Goal: Task Accomplishment & Management: Use online tool/utility

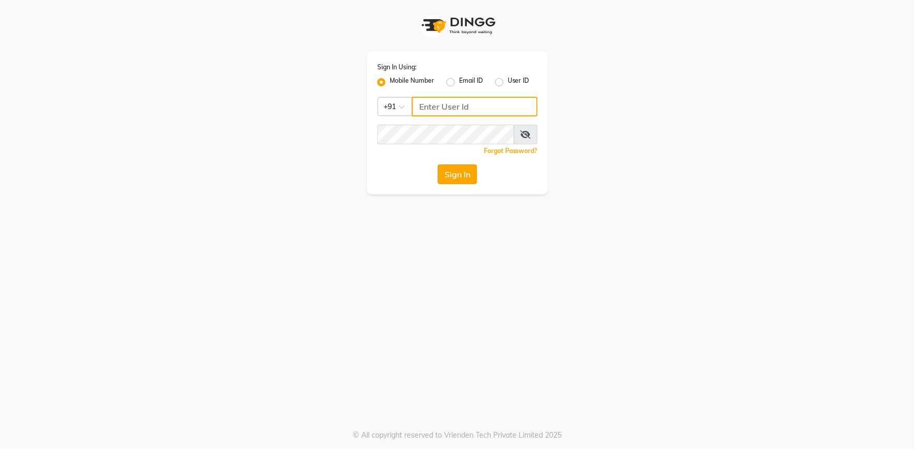
type input "9762921777"
click at [440, 172] on button "Sign In" at bounding box center [457, 175] width 39 height 20
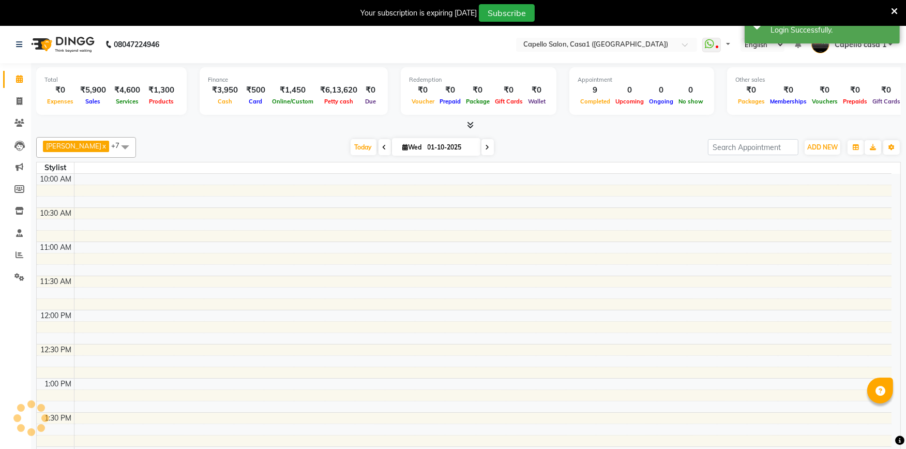
select select "en"
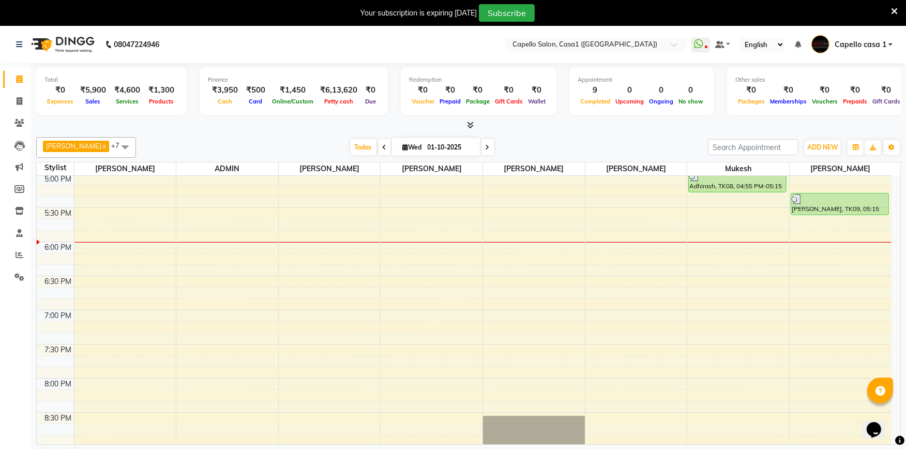
click at [618, 130] on div at bounding box center [468, 125] width 865 height 11
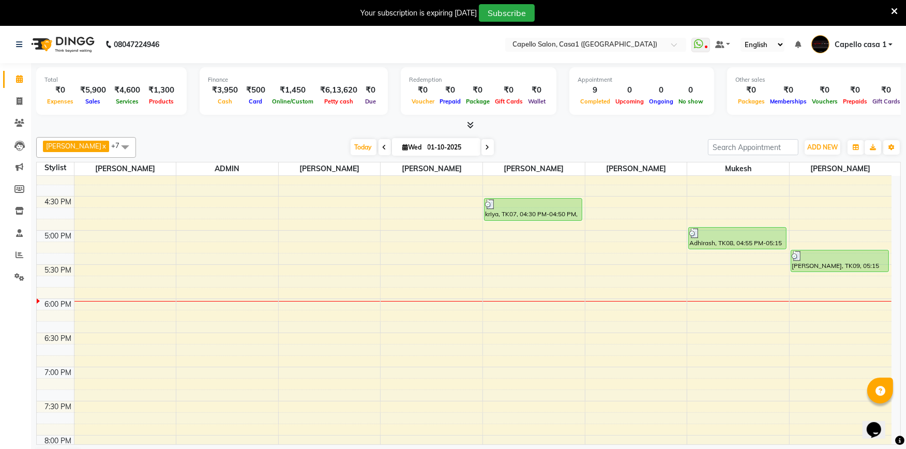
scroll to position [437, 0]
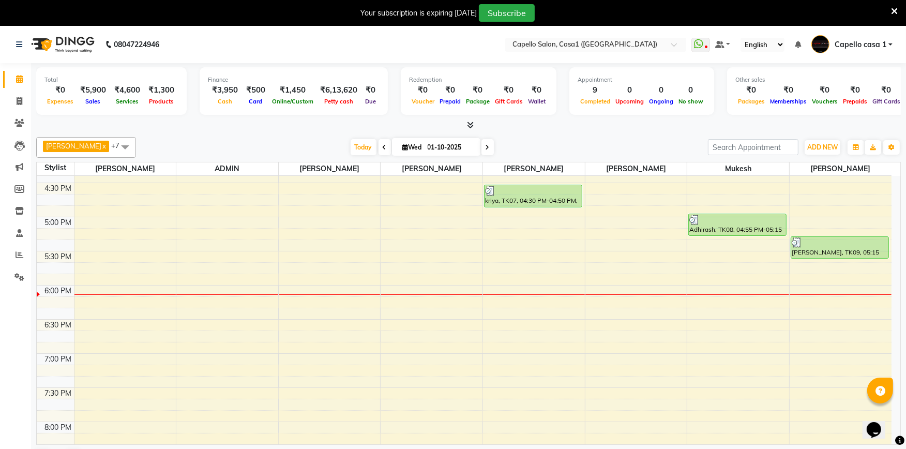
click at [898, 11] on icon at bounding box center [894, 11] width 7 height 9
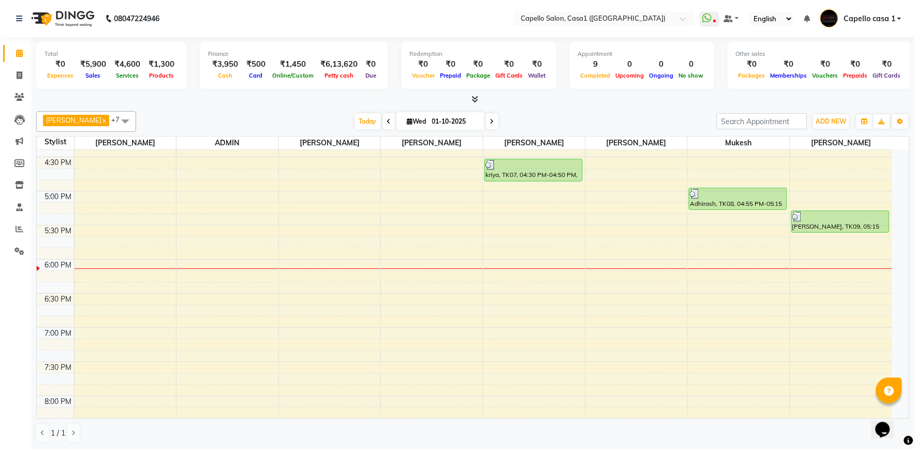
click at [473, 97] on icon at bounding box center [475, 99] width 7 height 8
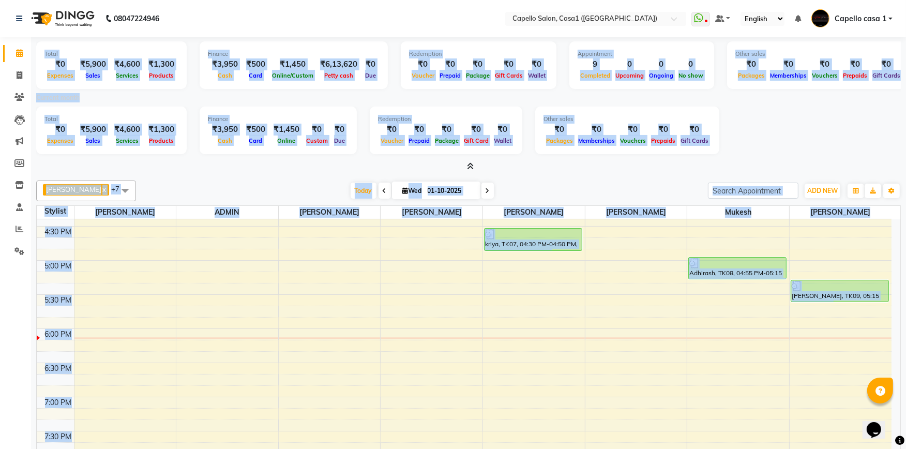
scroll to position [69, 0]
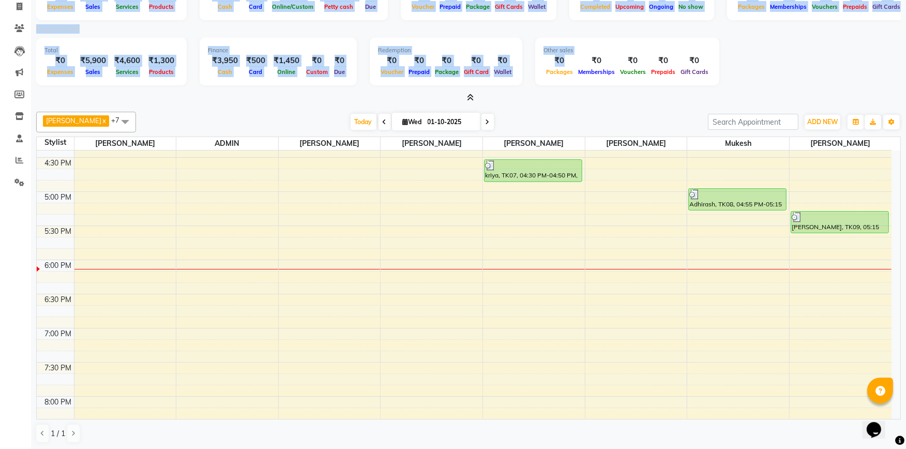
drag, startPoint x: 44, startPoint y: 52, endPoint x: 504, endPoint y: 74, distance: 460.0
click at [533, 64] on div "Total ₹0 Expenses ₹5,900 Sales ₹4,600 Services ₹1,300 Products Finance ₹3,950 C…" at bounding box center [468, 35] width 865 height 135
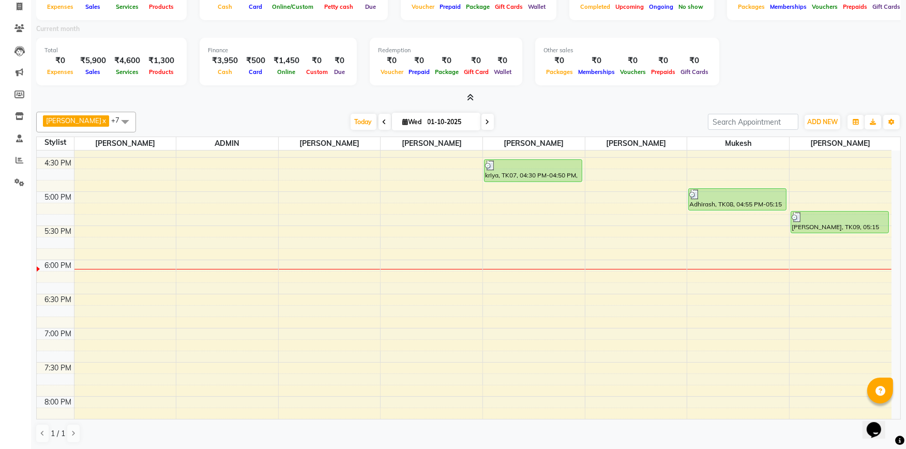
drag, startPoint x: 317, startPoint y: 106, endPoint x: 341, endPoint y: 124, distance: 31.0
click at [317, 106] on div "Total ₹0 Expenses ₹5,900 Sales ₹4,600 Services ₹1,300 Products Finance ₹3,950 C…" at bounding box center [468, 209] width 875 height 482
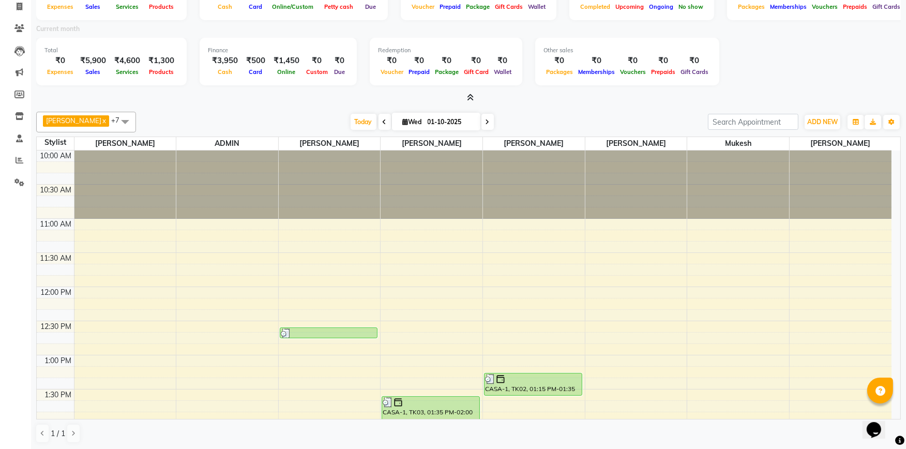
scroll to position [0, 0]
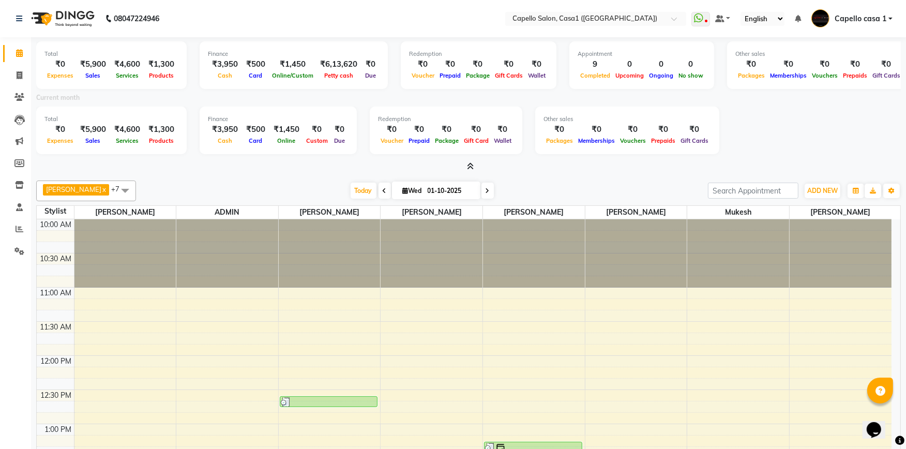
click at [472, 166] on icon at bounding box center [471, 166] width 7 height 8
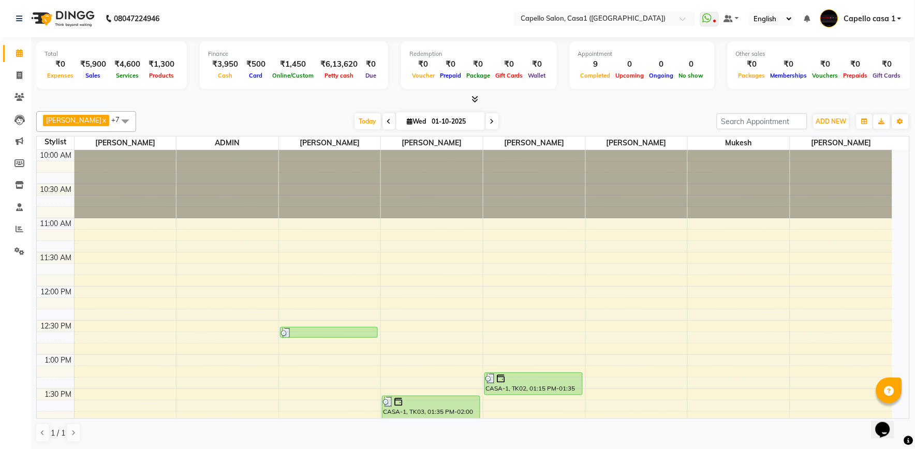
click at [477, 98] on icon at bounding box center [475, 99] width 7 height 8
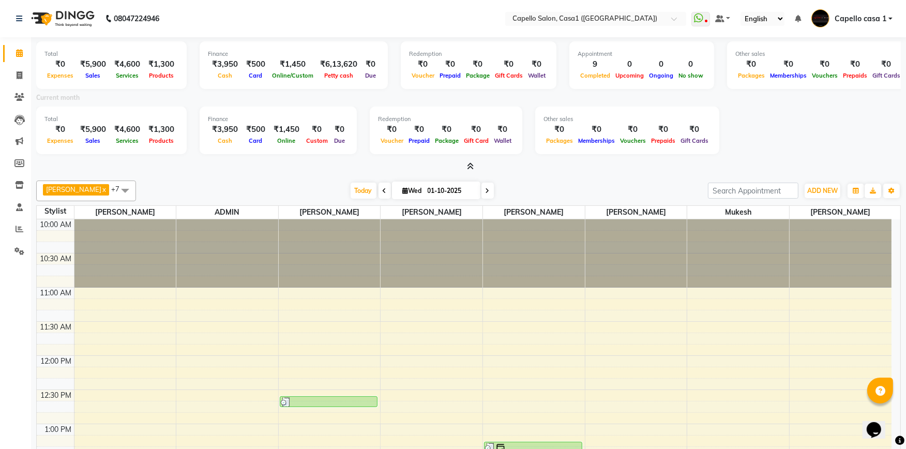
click at [472, 170] on icon at bounding box center [471, 166] width 7 height 8
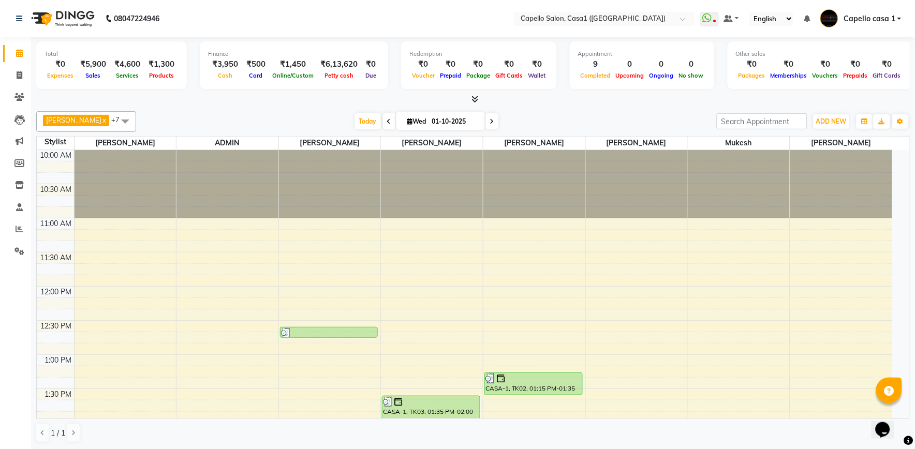
click at [472, 99] on icon at bounding box center [475, 99] width 7 height 8
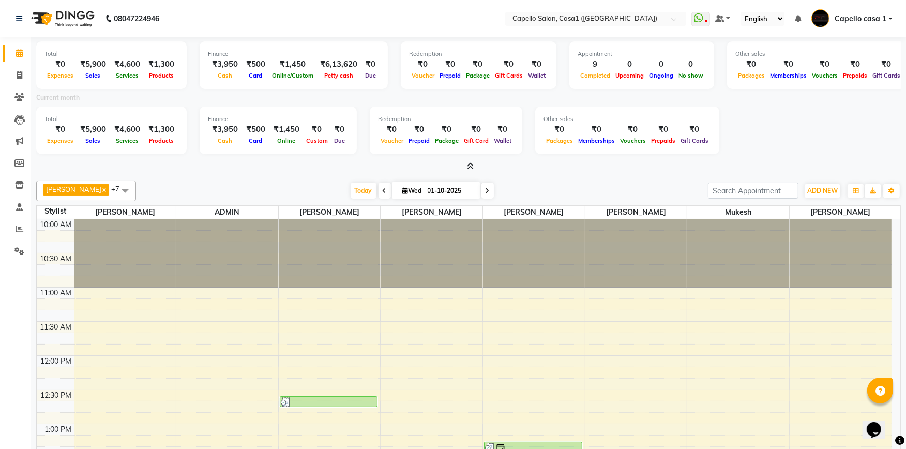
click at [466, 162] on span at bounding box center [469, 166] width 11 height 11
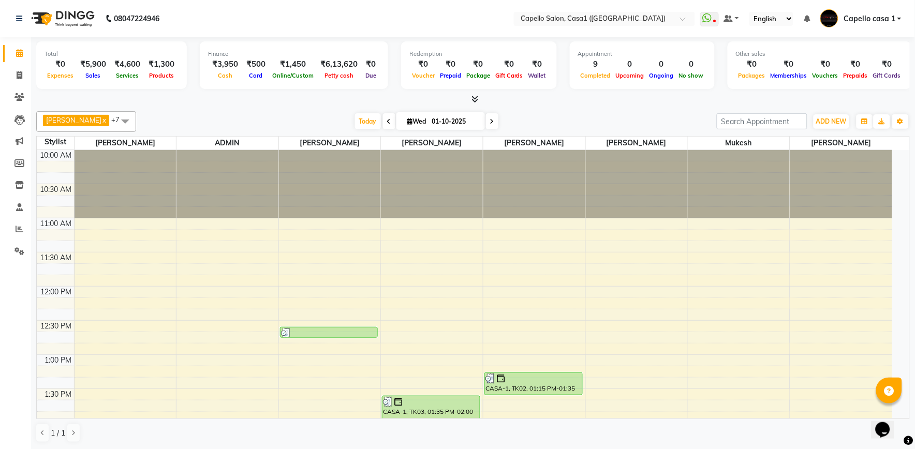
click at [472, 100] on icon at bounding box center [475, 99] width 7 height 8
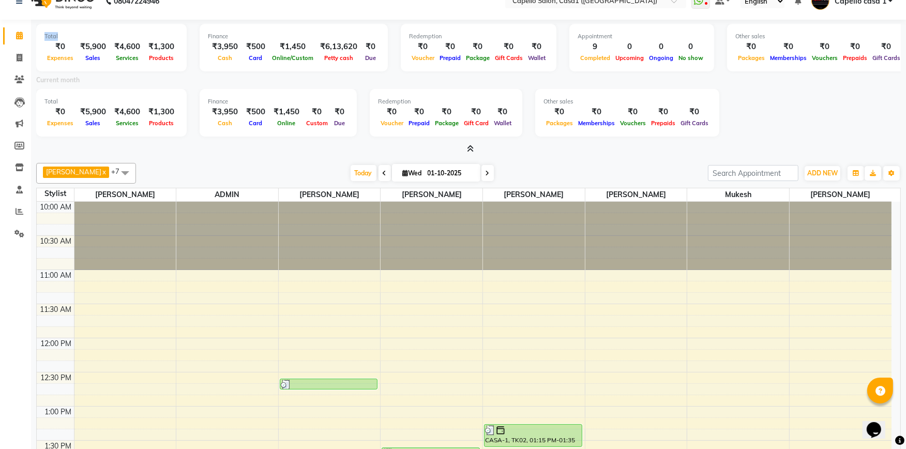
drag, startPoint x: 44, startPoint y: 51, endPoint x: 30, endPoint y: 39, distance: 18.7
click at [35, 42] on div "Total ₹0 Expenses ₹5,900 Sales ₹4,600 Services ₹1,300 Products Finance ₹3,950 C…" at bounding box center [468, 261] width 875 height 482
click at [28, 38] on li "Calendar" at bounding box center [15, 36] width 31 height 22
click at [214, 154] on div "Total ₹0 Expenses ₹5,900 Sales ₹4,600 Services ₹1,300 Products Finance ₹3,950 C…" at bounding box center [468, 261] width 875 height 482
click at [469, 146] on icon at bounding box center [471, 149] width 7 height 8
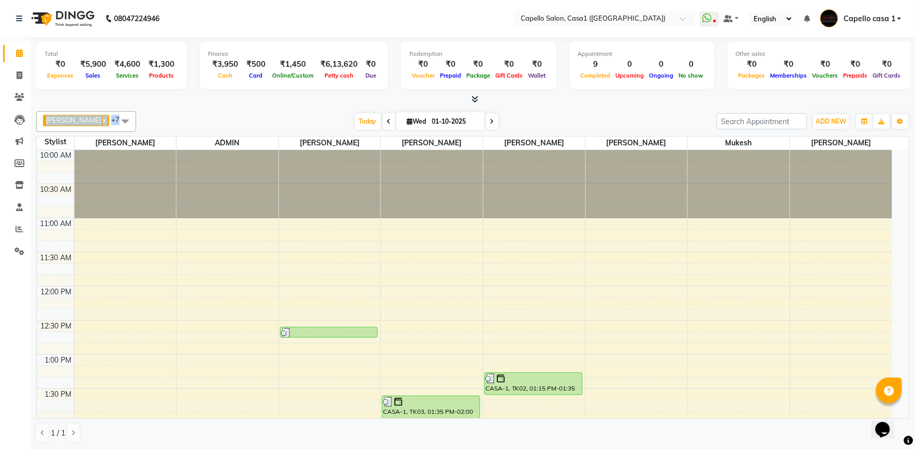
click at [477, 98] on icon at bounding box center [475, 99] width 7 height 8
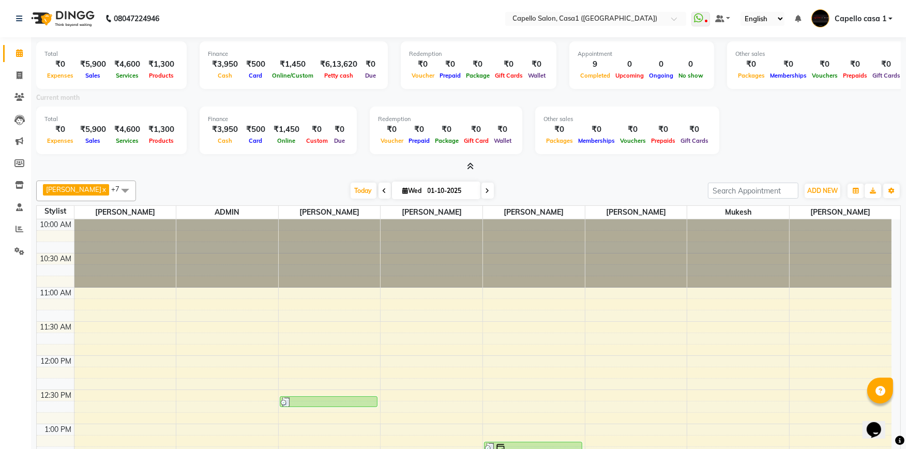
click at [471, 163] on icon at bounding box center [471, 166] width 7 height 8
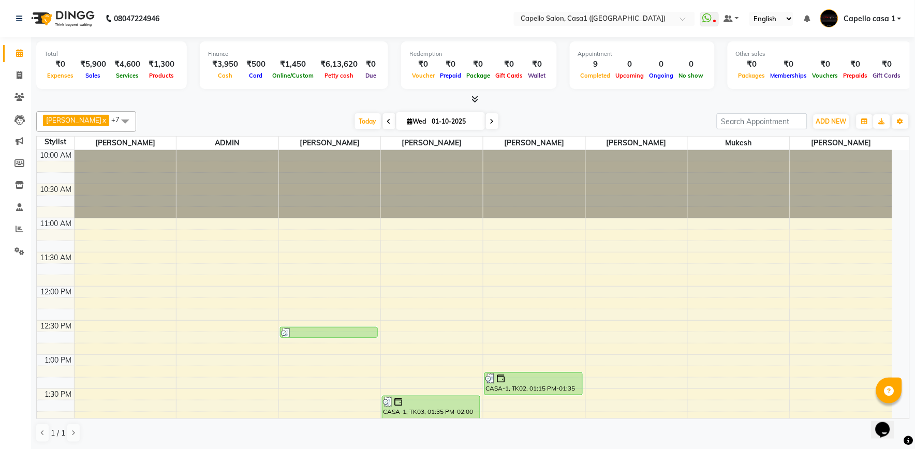
click at [472, 99] on icon at bounding box center [475, 99] width 7 height 8
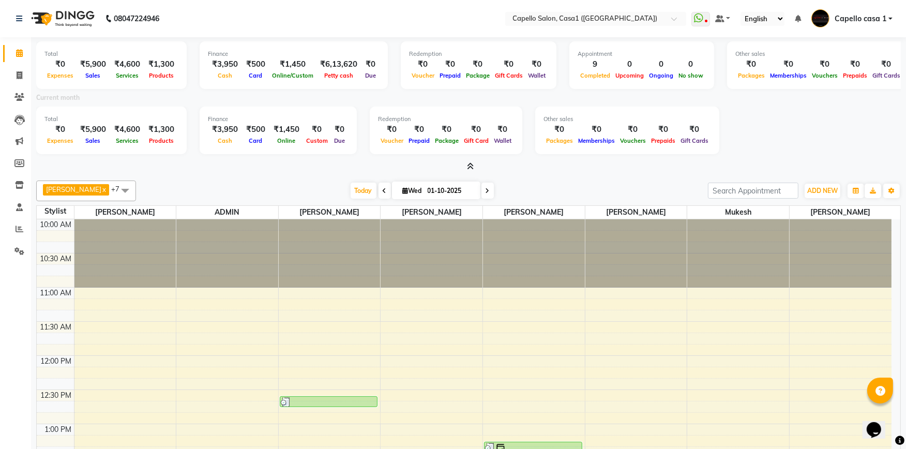
click at [471, 167] on icon at bounding box center [471, 166] width 7 height 8
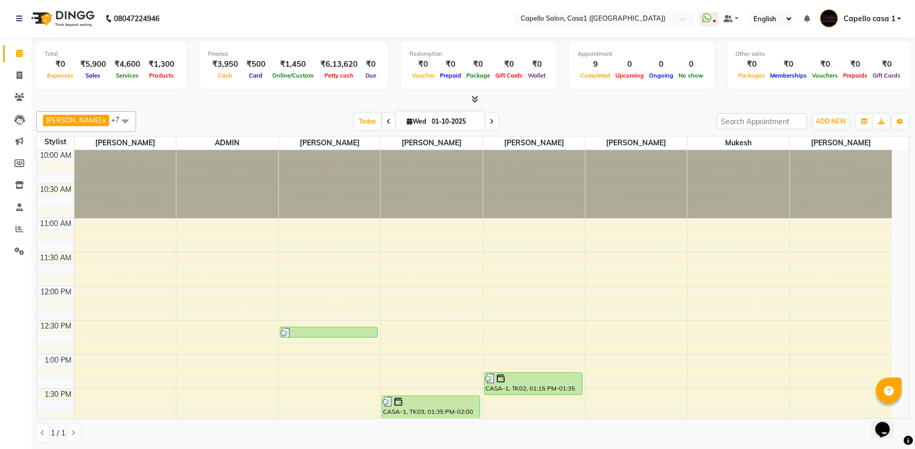
click at [478, 102] on icon at bounding box center [475, 99] width 7 height 8
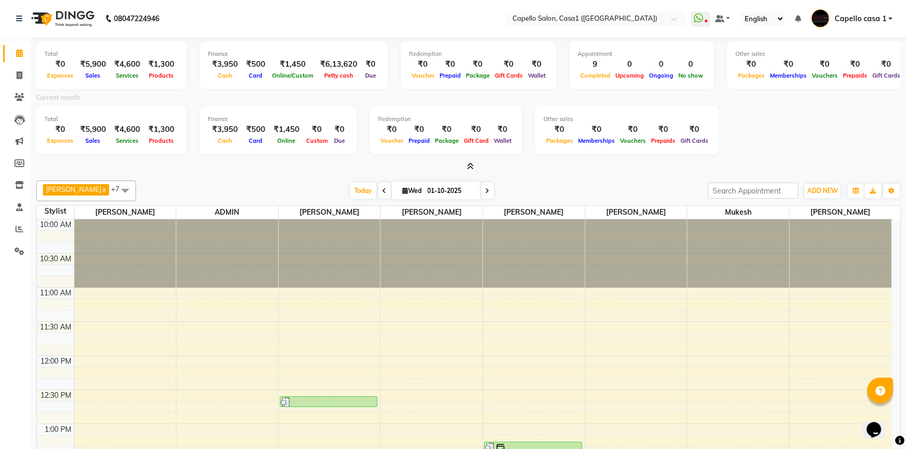
click at [470, 168] on icon at bounding box center [471, 166] width 7 height 8
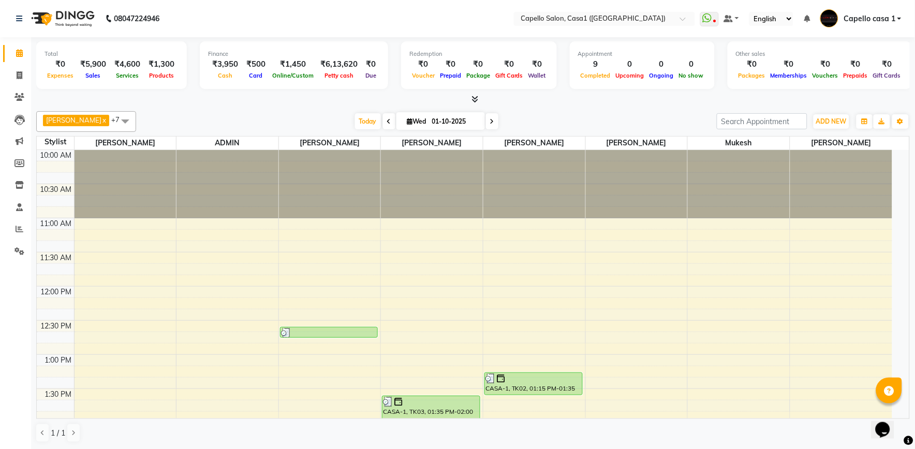
click at [474, 100] on icon at bounding box center [475, 99] width 7 height 8
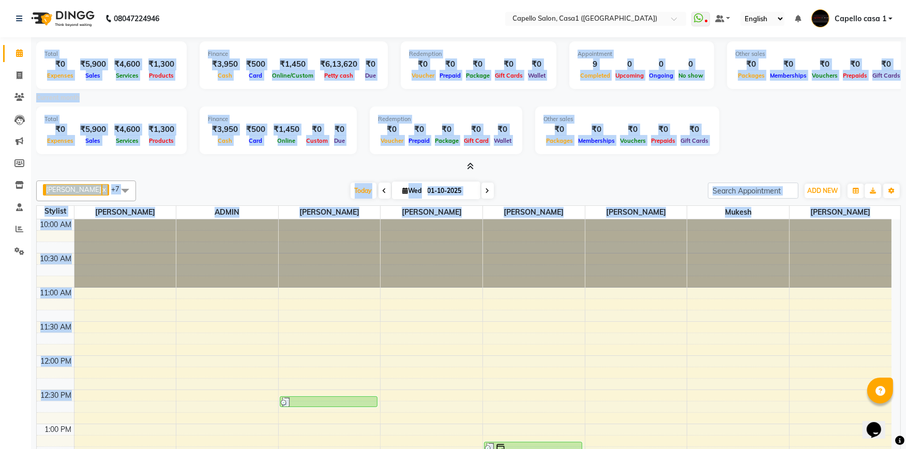
scroll to position [69, 0]
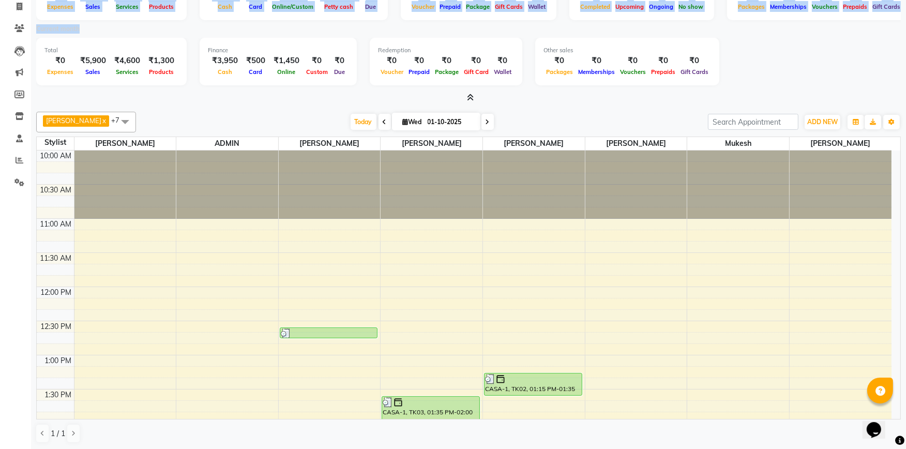
drag, startPoint x: 41, startPoint y: 57, endPoint x: 427, endPoint y: 33, distance: 386.7
click at [431, 35] on div "Total ₹0 Expenses ₹5,900 Sales ₹4,600 Services ₹1,300 Products Finance ₹3,950 C…" at bounding box center [468, 35] width 865 height 135
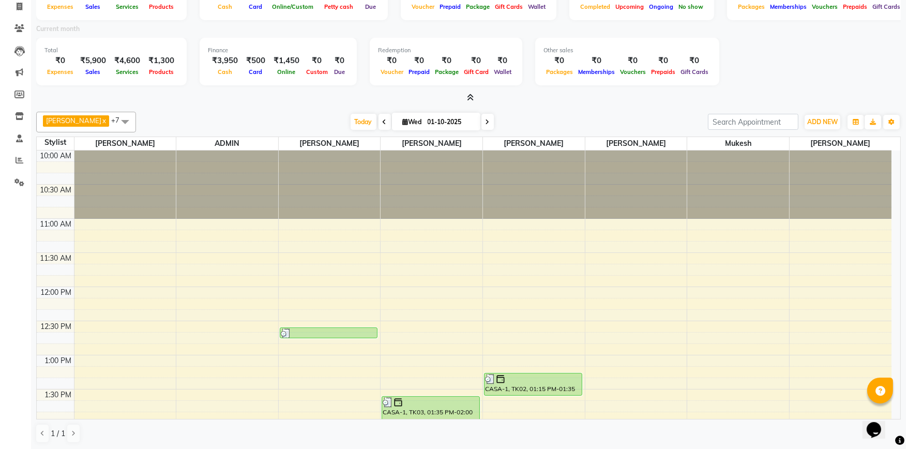
click at [256, 79] on div "Finance ₹3,950 Cash ₹500 Card ₹1,450 Online ₹0 Custom ₹0 Due" at bounding box center [278, 62] width 157 height 48
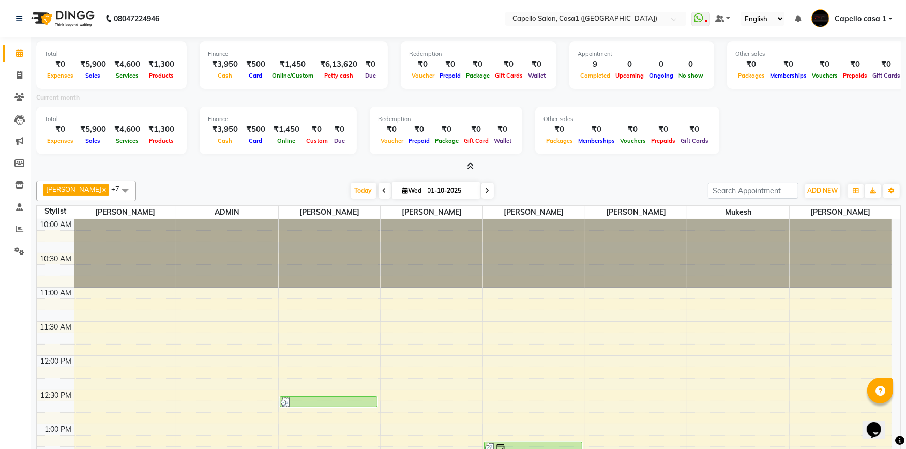
click at [473, 167] on icon at bounding box center [471, 166] width 7 height 8
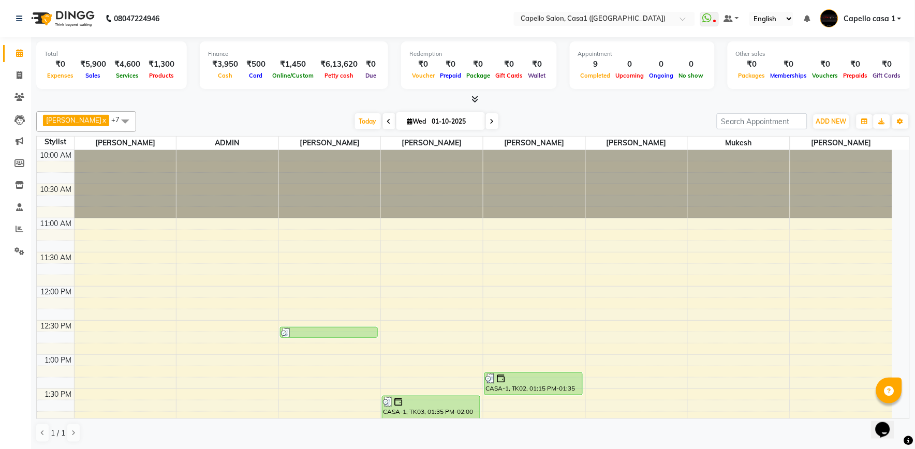
click at [476, 99] on icon at bounding box center [475, 99] width 7 height 8
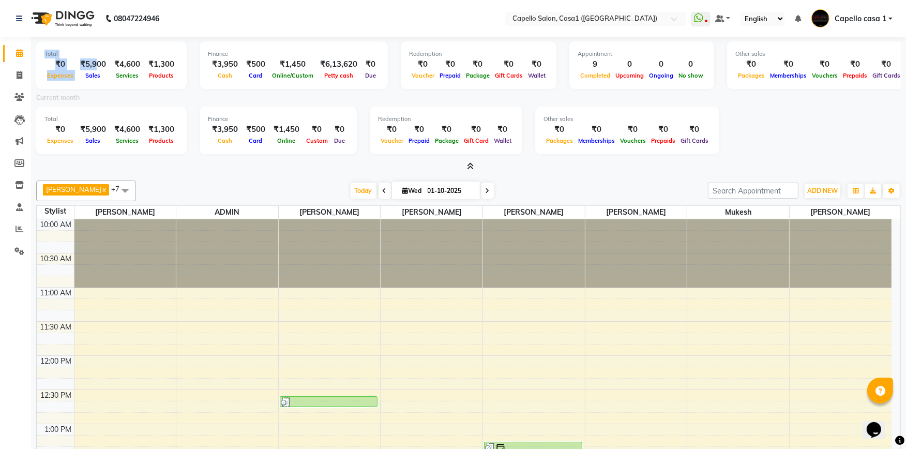
drag, startPoint x: 42, startPoint y: 48, endPoint x: 81, endPoint y: 64, distance: 42.5
click at [81, 64] on div "Total ₹0 Expenses ₹5,900 Sales ₹4,600 Services ₹1,300 Products" at bounding box center [111, 65] width 151 height 48
click at [211, 176] on div "Akash Chawale x [PERSON_NAME] x [PERSON_NAME] Delikar x Mukesh x [PERSON_NAME] …" at bounding box center [468, 346] width 865 height 340
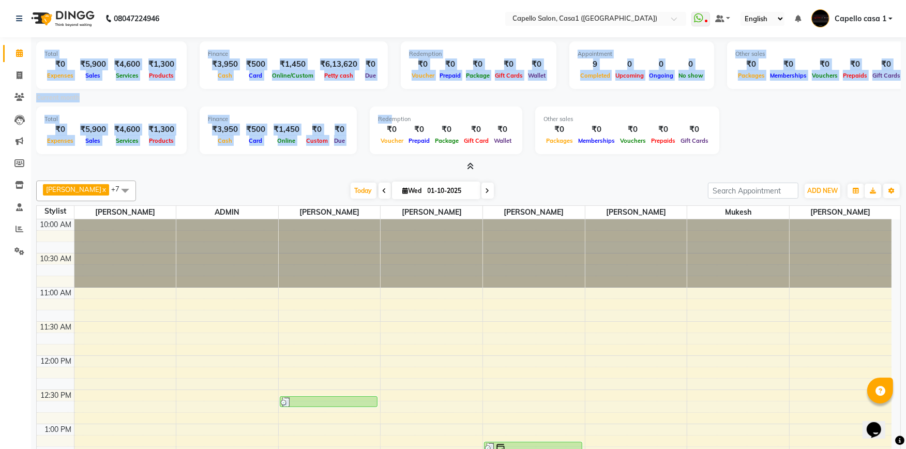
drag, startPoint x: 32, startPoint y: 47, endPoint x: 403, endPoint y: 120, distance: 377.7
click at [392, 118] on div "Total ₹0 Expenses ₹5,900 Sales ₹4,600 Services ₹1,300 Products Finance ₹3,950 C…" at bounding box center [468, 278] width 875 height 482
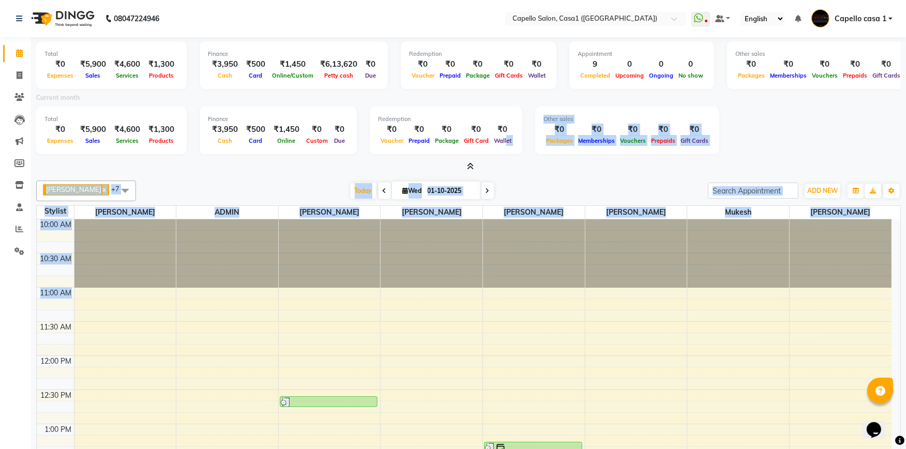
drag, startPoint x: 512, startPoint y: 157, endPoint x: 576, endPoint y: 313, distance: 168.9
click at [576, 313] on div "Total ₹0 Expenses ₹5,900 Sales ₹4,600 Services ₹1,300 Products Finance ₹3,950 C…" at bounding box center [468, 278] width 875 height 482
click at [559, 161] on div at bounding box center [468, 166] width 865 height 11
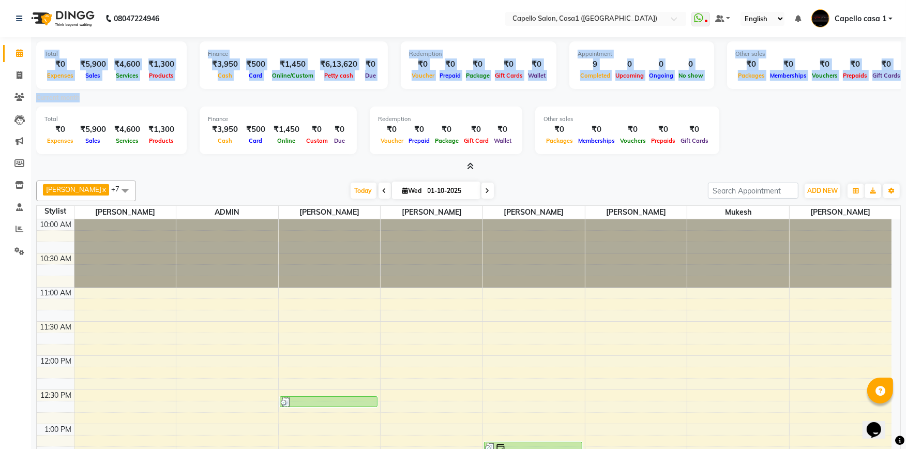
drag, startPoint x: 40, startPoint y: 54, endPoint x: 169, endPoint y: 94, distance: 134.8
click at [163, 94] on div "Total ₹0 Expenses ₹5,900 Sales ₹4,600 Services ₹1,300 Products Finance ₹3,950 C…" at bounding box center [468, 104] width 865 height 135
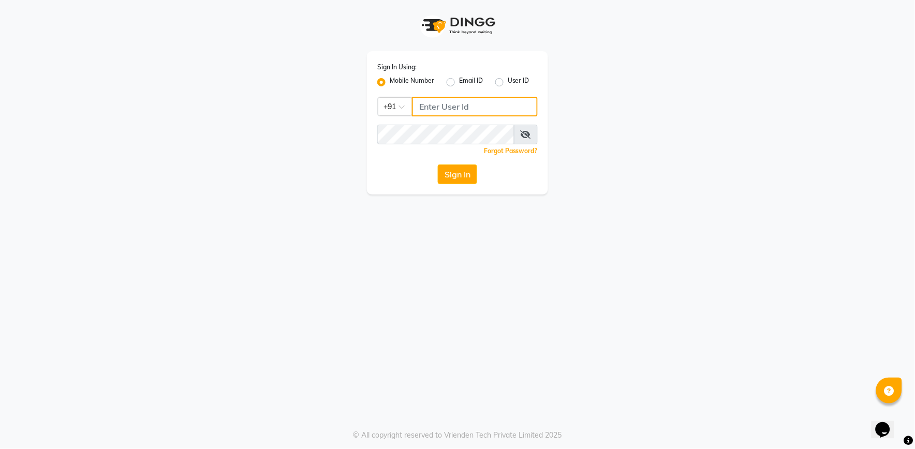
type input "9762921777"
click at [453, 175] on div "Sign In Using: Mobile Number Email ID User ID Country Code × [PHONE_NUMBER] Rem…" at bounding box center [457, 122] width 181 height 143
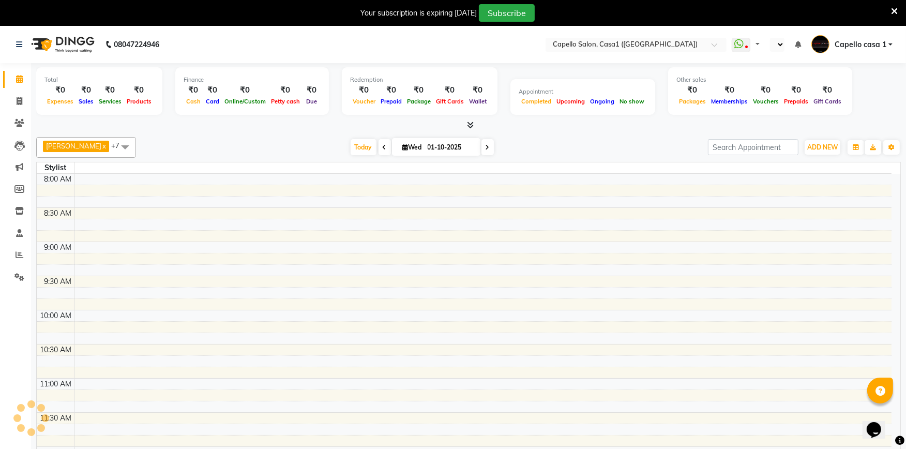
select select "en"
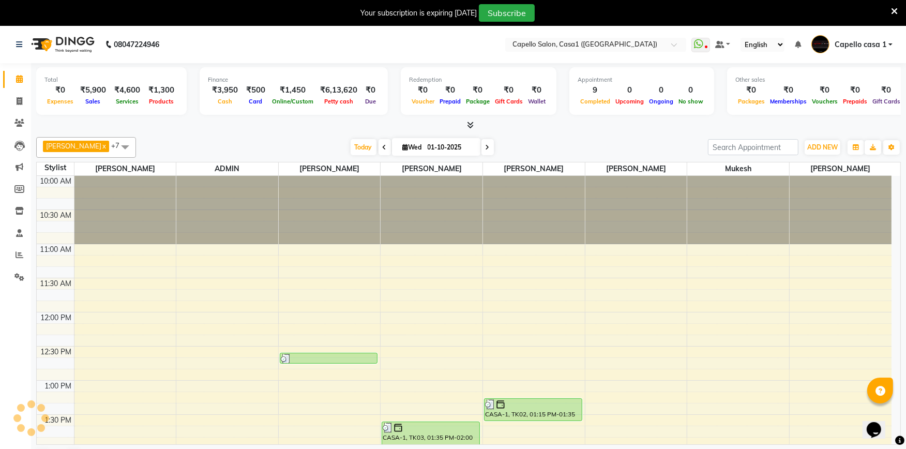
click at [469, 126] on icon at bounding box center [471, 125] width 7 height 8
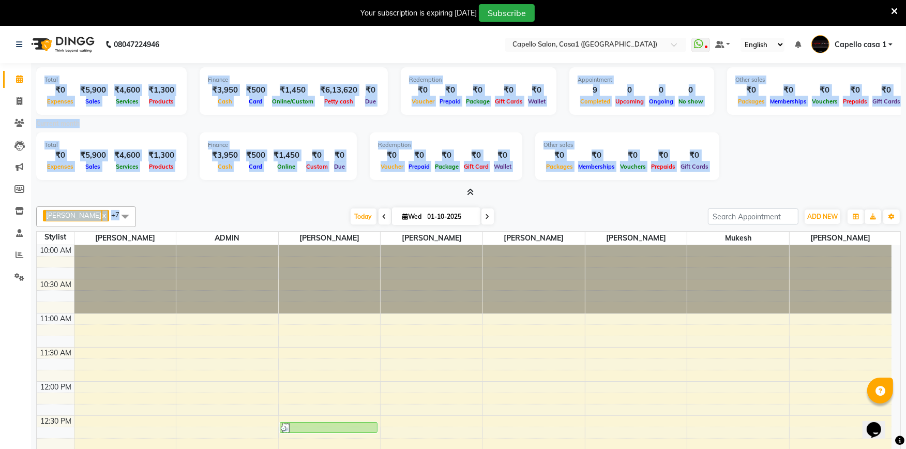
drag, startPoint x: 42, startPoint y: 79, endPoint x: 264, endPoint y: 197, distance: 251.4
click at [264, 197] on div "Total ₹0 Expenses ₹5,900 Sales ₹4,600 Services ₹1,300 Products Finance ₹3,950 C…" at bounding box center [468, 130] width 865 height 135
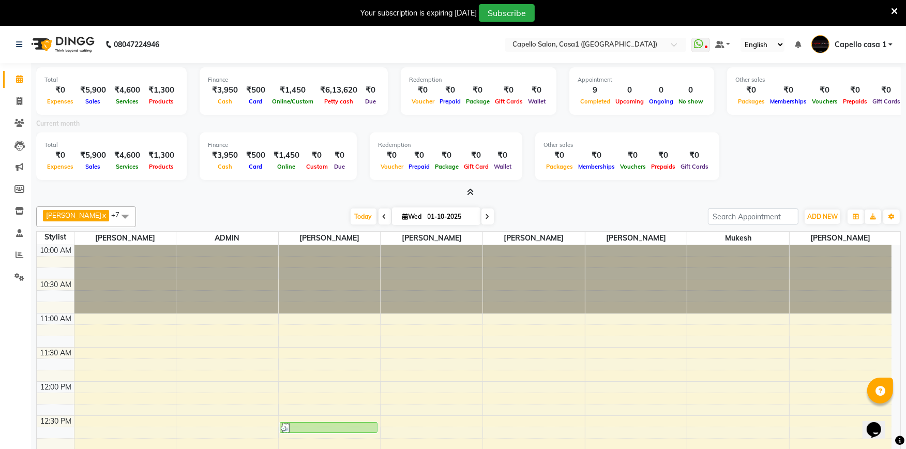
click at [260, 200] on div "Total ₹0 Expenses ₹5,900 Sales ₹4,600 Services ₹1,300 Products Finance ₹3,950 C…" at bounding box center [468, 304] width 875 height 482
click at [898, 9] on icon at bounding box center [894, 11] width 7 height 9
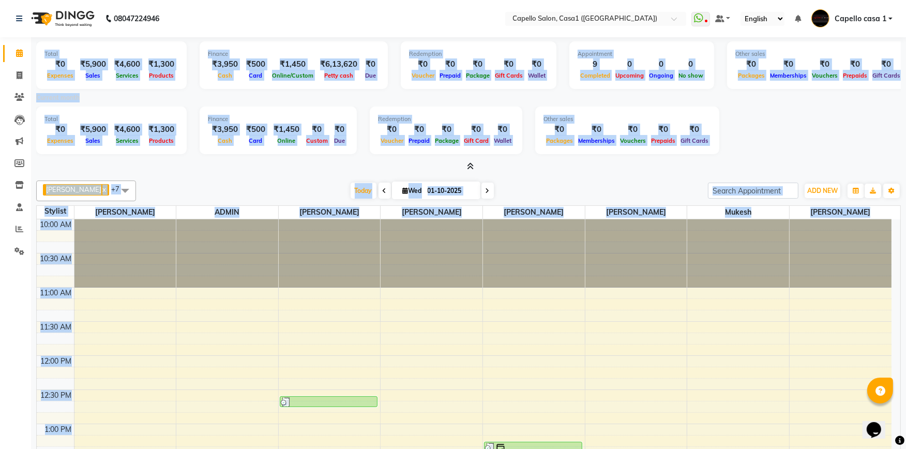
drag, startPoint x: 40, startPoint y: 53, endPoint x: 380, endPoint y: 141, distance: 350.6
click at [387, 172] on div "Total ₹0 Expenses ₹5,900 Sales ₹4,600 Services ₹1,300 Products Finance ₹3,950 C…" at bounding box center [468, 278] width 875 height 482
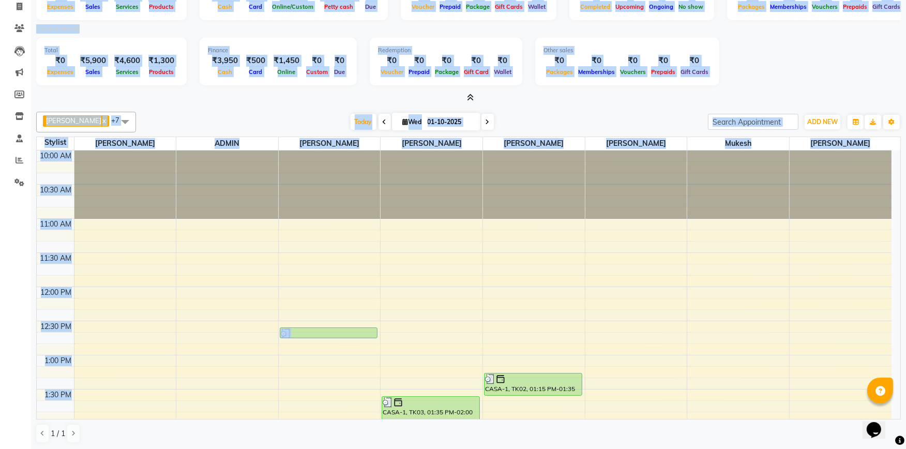
click at [283, 109] on div "Akash Chawale x [PERSON_NAME] x [PERSON_NAME] Delikar x Mukesh x [PERSON_NAME] …" at bounding box center [468, 278] width 865 height 340
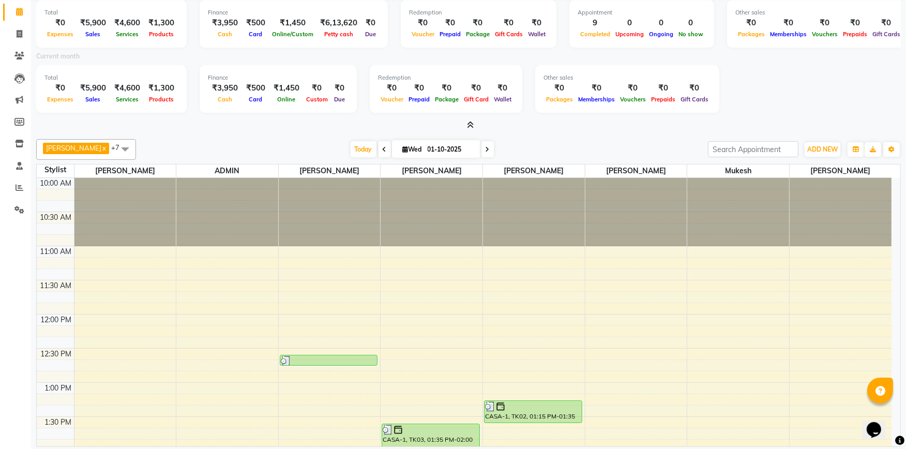
scroll to position [0, 0]
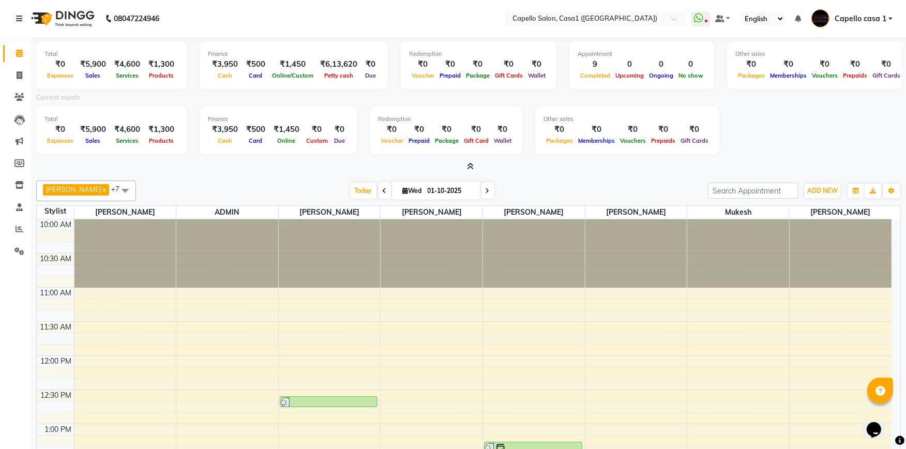
click at [468, 165] on icon at bounding box center [471, 166] width 7 height 8
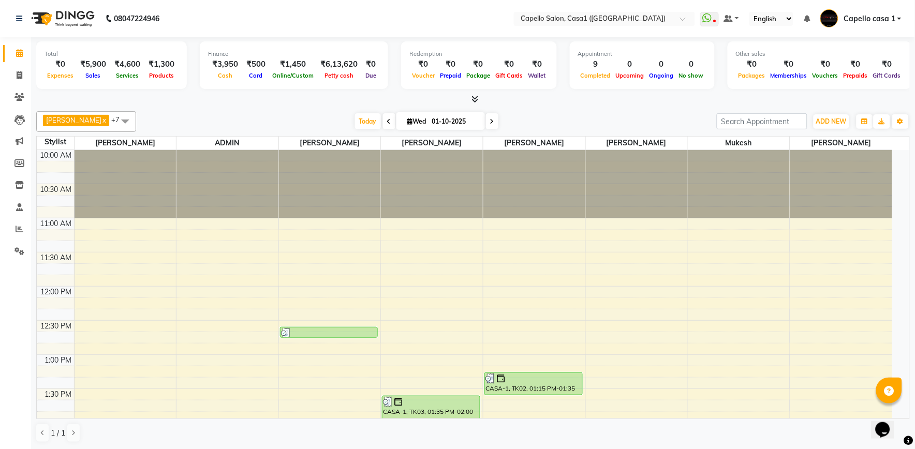
click at [473, 102] on icon at bounding box center [475, 99] width 7 height 8
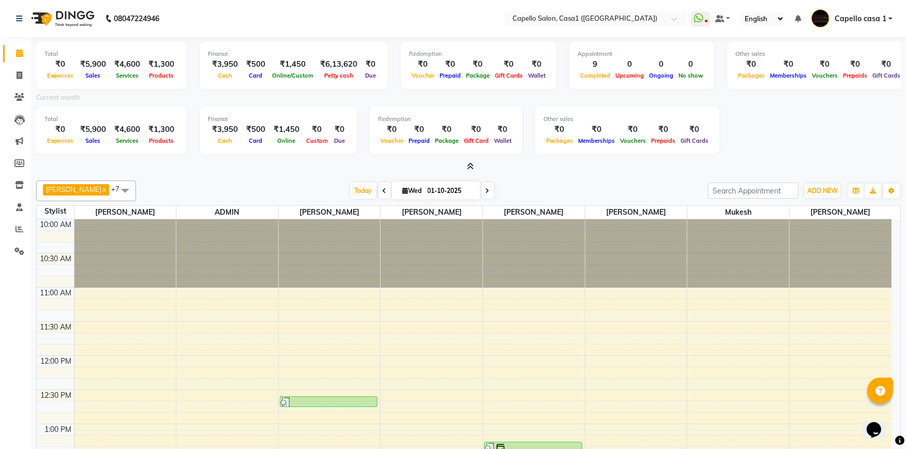
click at [473, 167] on icon at bounding box center [471, 166] width 7 height 8
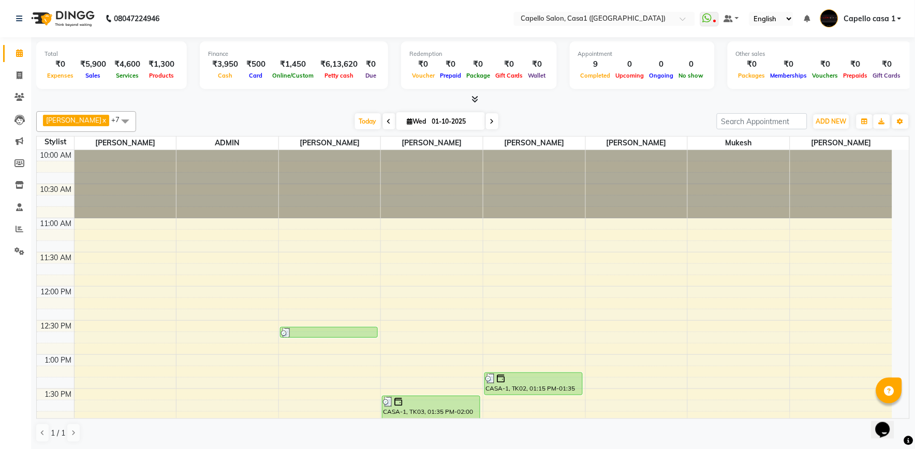
click at [476, 106] on div "Total ₹0 Expenses ₹5,900 Sales ₹4,600 Services ₹1,300 Products Finance ₹3,950 C…" at bounding box center [473, 243] width 884 height 412
click at [476, 101] on icon at bounding box center [475, 99] width 7 height 8
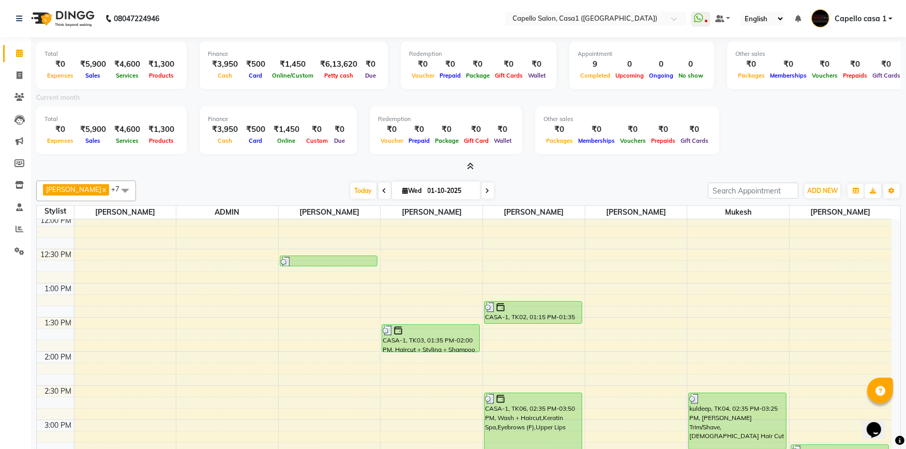
scroll to position [115, 0]
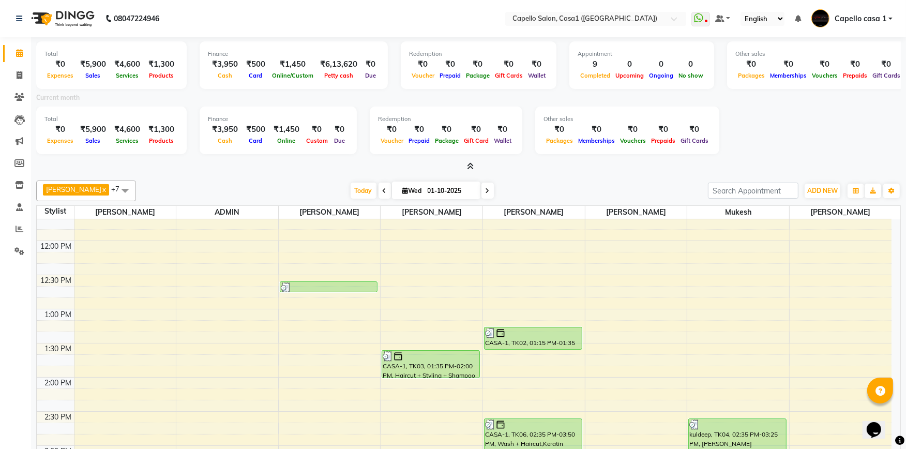
click at [472, 165] on icon at bounding box center [471, 166] width 7 height 8
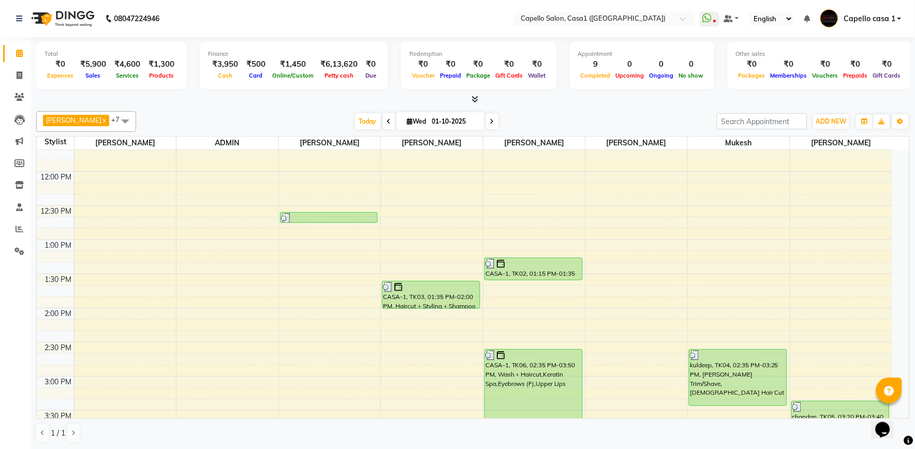
click at [477, 102] on icon at bounding box center [475, 99] width 7 height 8
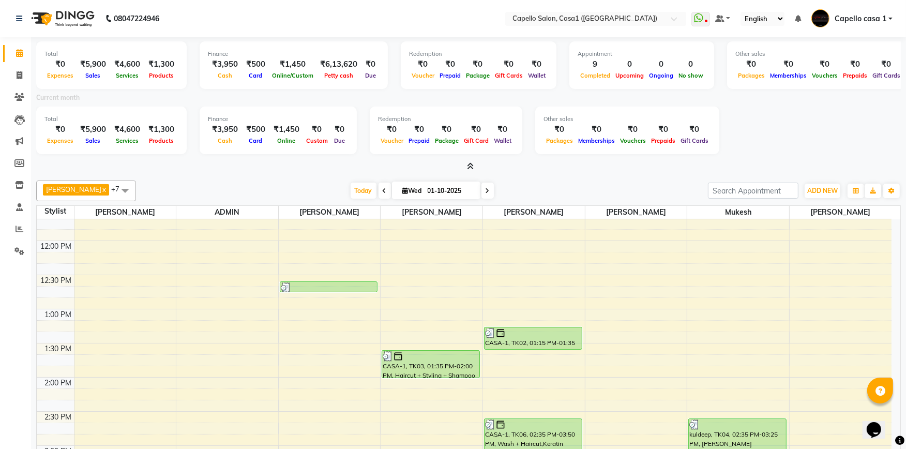
click at [471, 167] on icon at bounding box center [471, 166] width 7 height 8
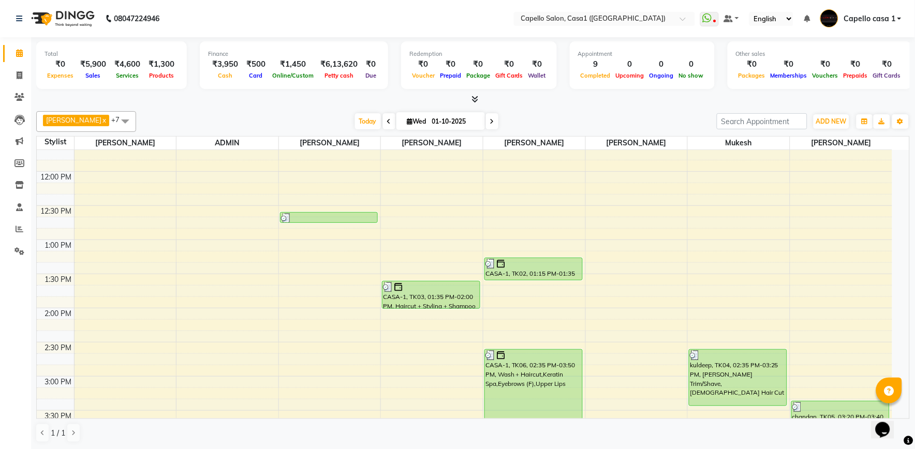
click at [473, 99] on icon at bounding box center [475, 99] width 7 height 8
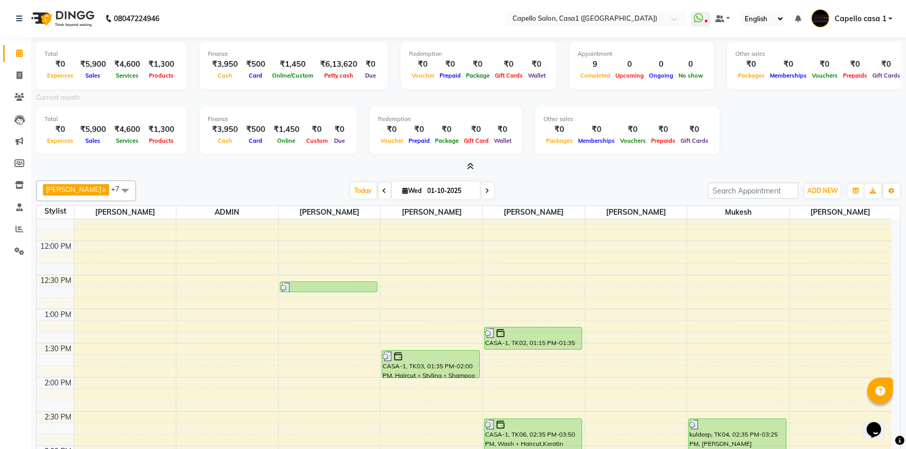
click at [472, 168] on icon at bounding box center [471, 166] width 7 height 8
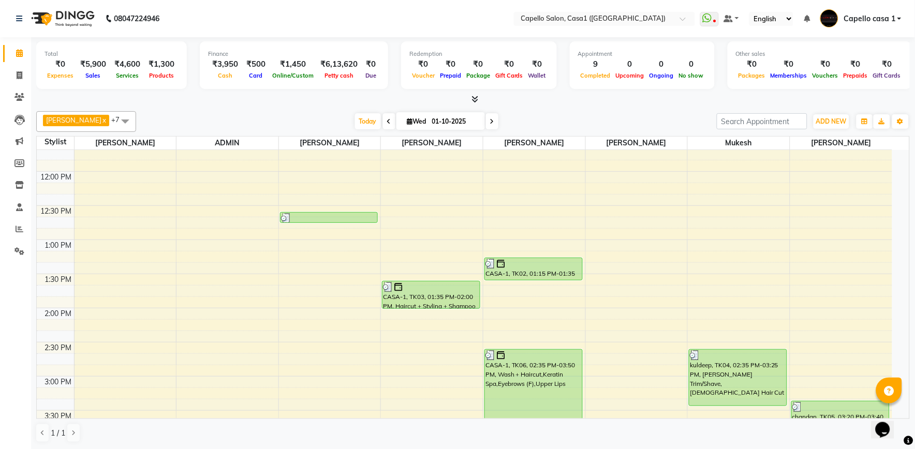
click at [475, 107] on div "Akash Chawale x [PERSON_NAME] x [PERSON_NAME] Delikar x Mukesh x [PERSON_NAME] …" at bounding box center [472, 277] width 873 height 340
click at [474, 100] on icon at bounding box center [475, 99] width 7 height 8
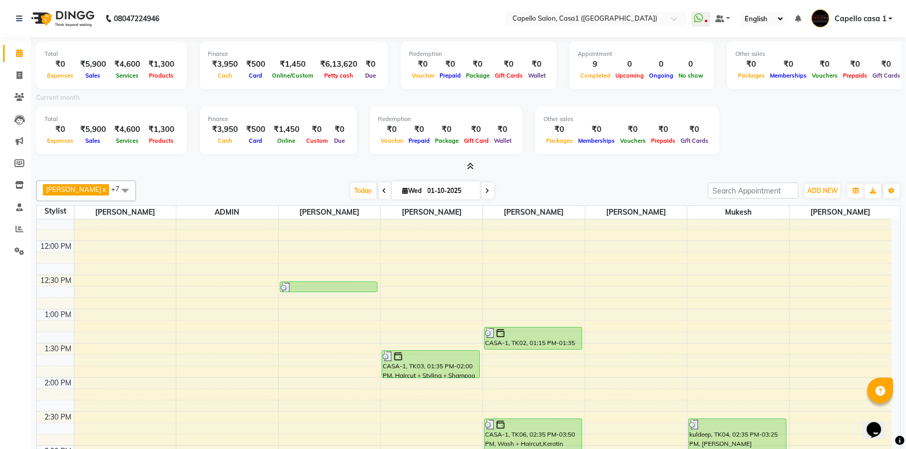
click at [471, 162] on icon at bounding box center [471, 166] width 7 height 8
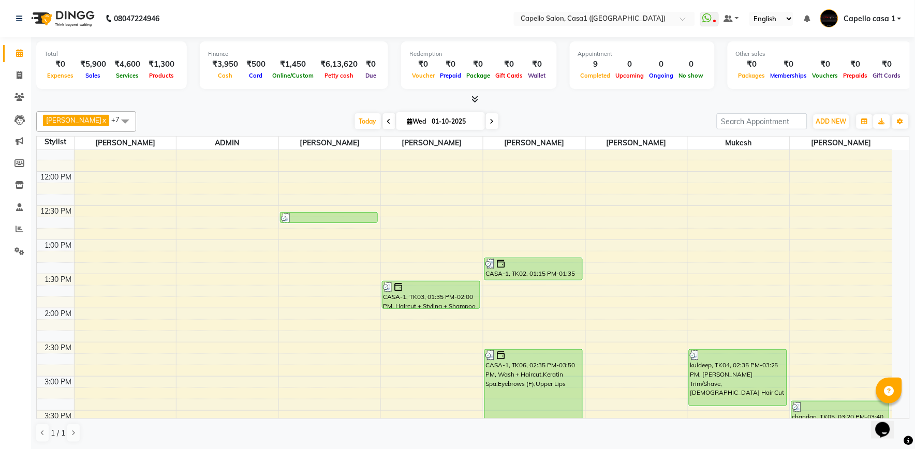
click at [473, 99] on icon at bounding box center [475, 99] width 7 height 8
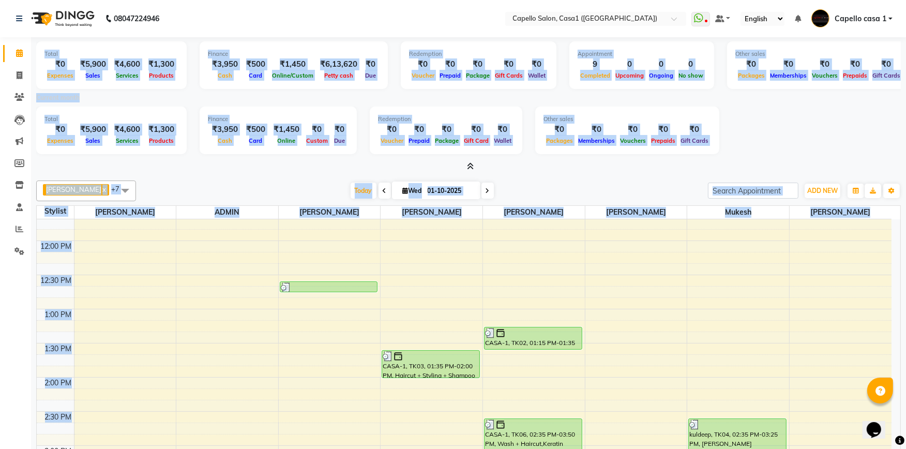
scroll to position [69, 0]
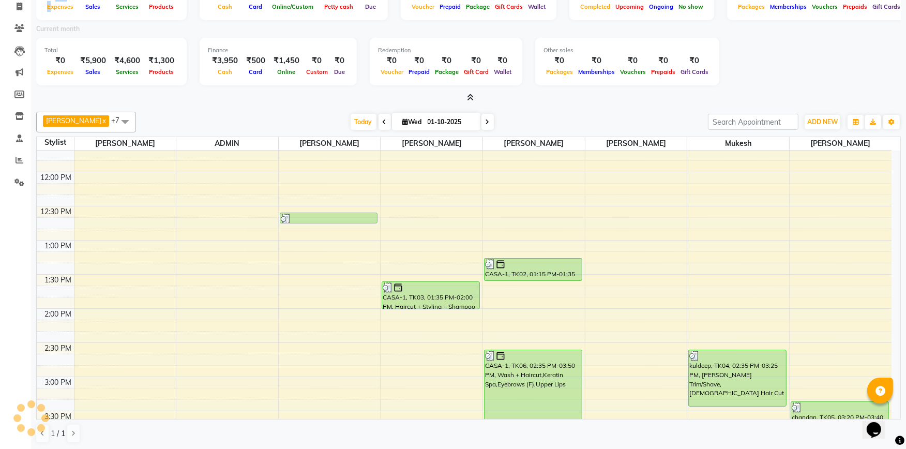
drag, startPoint x: 40, startPoint y: 49, endPoint x: 49, endPoint y: -1, distance: 50.5
click at [49, 0] on html "08047224946 Select Location × [GEOGRAPHIC_DATA] (Eternity Mall) WhatsApp Status…" at bounding box center [453, 155] width 906 height 449
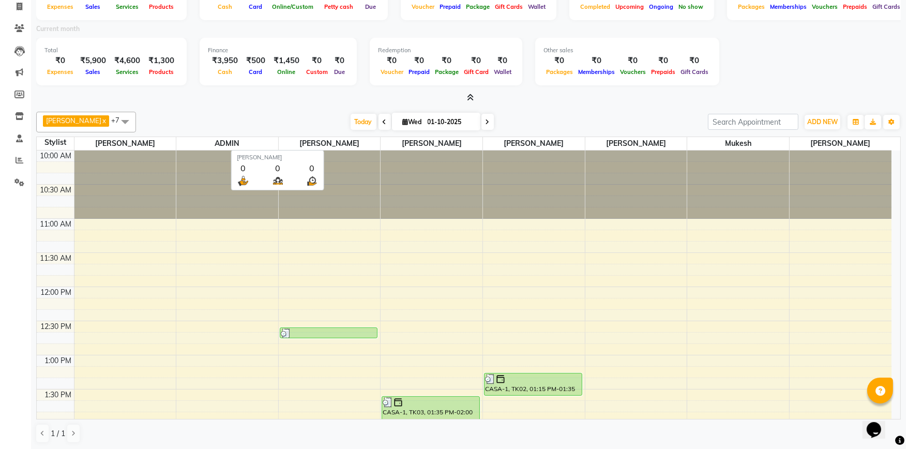
scroll to position [0, 0]
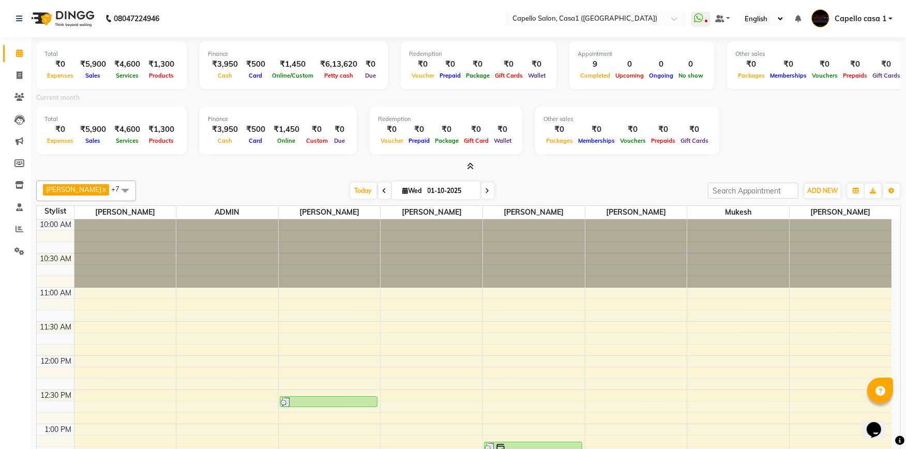
click at [473, 167] on icon at bounding box center [471, 166] width 7 height 8
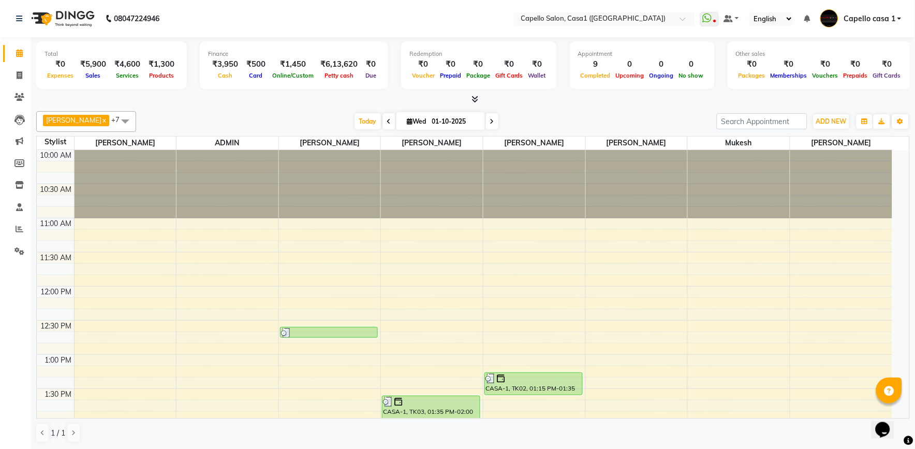
click at [473, 99] on icon at bounding box center [475, 99] width 7 height 8
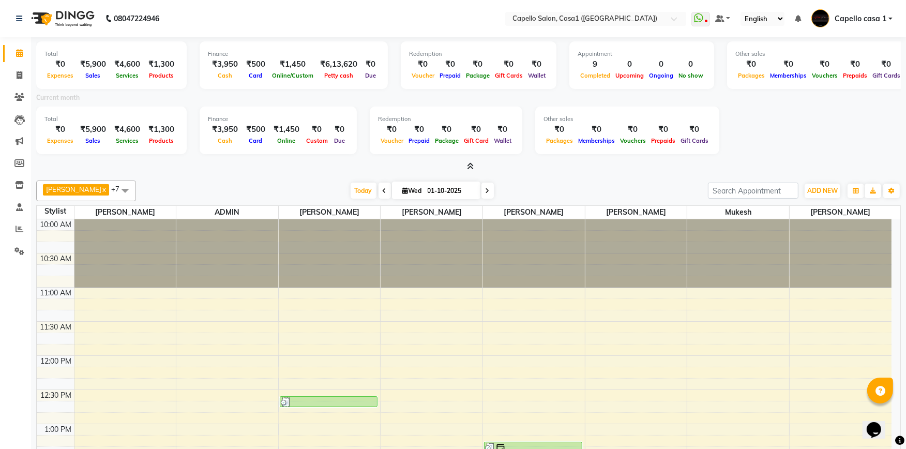
click at [472, 163] on icon at bounding box center [471, 166] width 7 height 8
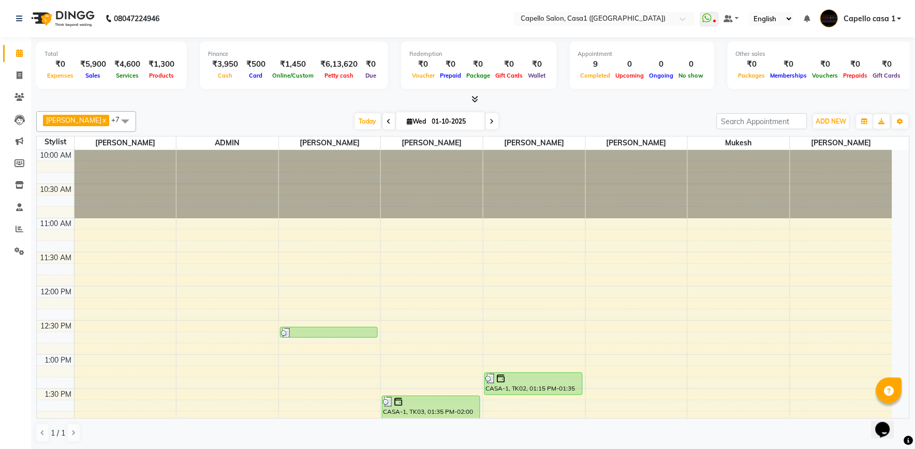
click at [471, 102] on span at bounding box center [473, 99] width 11 height 11
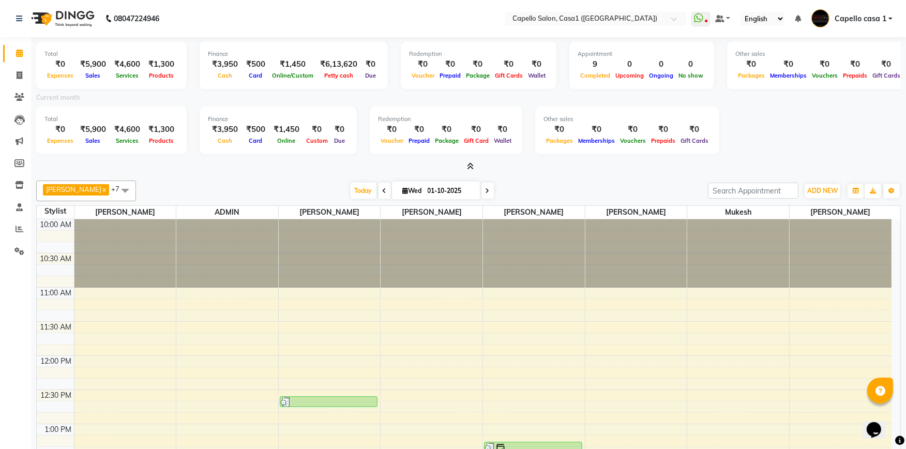
click at [468, 164] on icon at bounding box center [471, 166] width 7 height 8
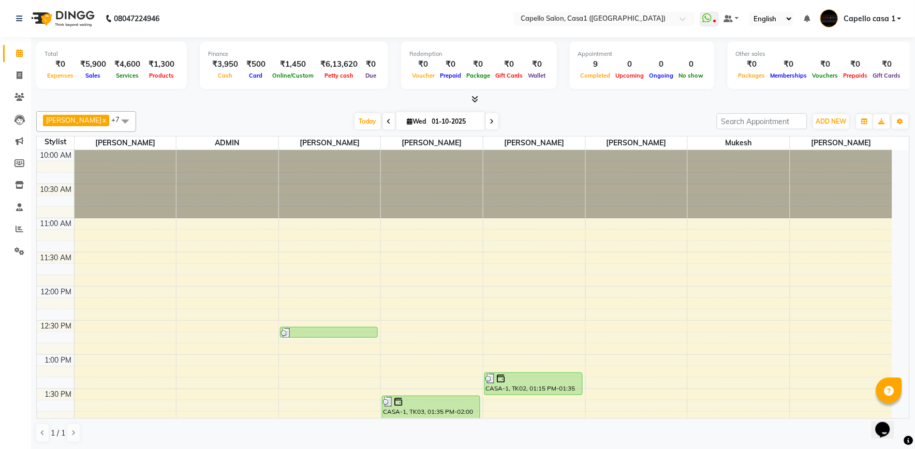
click at [475, 99] on icon at bounding box center [475, 99] width 7 height 8
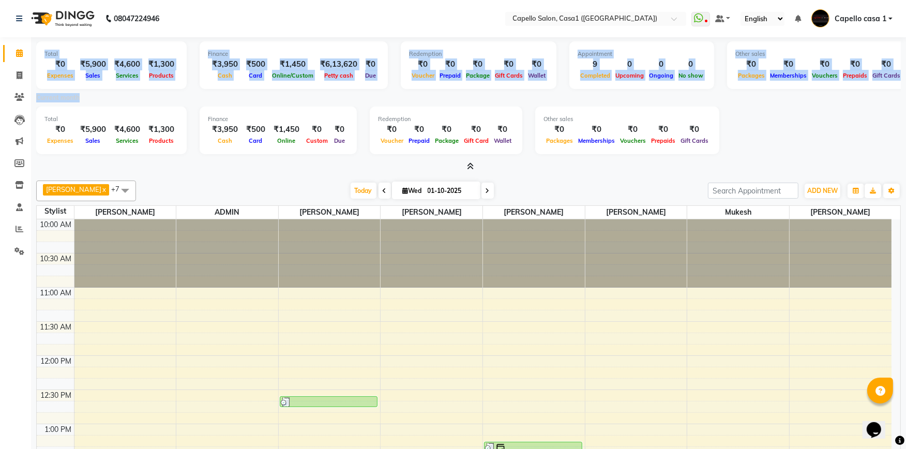
drag, startPoint x: 45, startPoint y: 54, endPoint x: 110, endPoint y: 94, distance: 76.4
click at [110, 94] on div "Total ₹0 Expenses ₹5,900 Sales ₹4,600 Services ₹1,300 Products Finance ₹3,950 C…" at bounding box center [468, 104] width 865 height 135
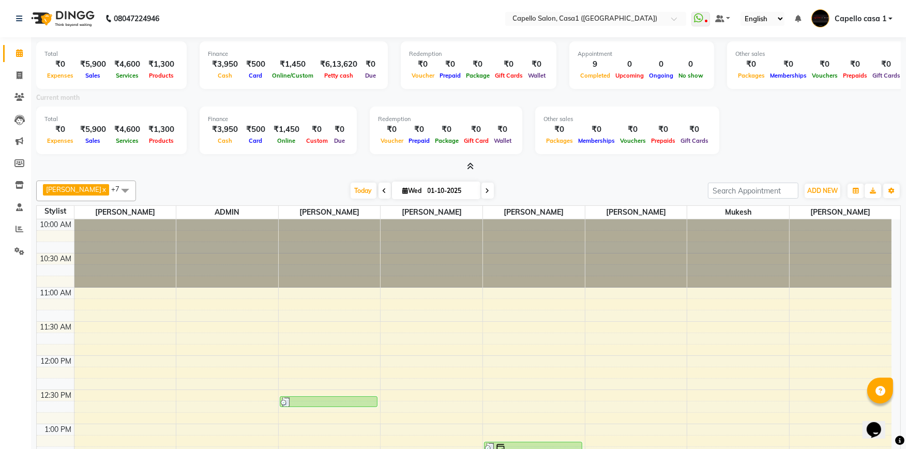
click at [289, 173] on div "Total ₹0 Expenses ₹5,900 Sales ₹4,600 Services ₹1,300 Products Finance ₹3,950 C…" at bounding box center [468, 278] width 875 height 482
click at [21, 74] on icon at bounding box center [20, 75] width 6 height 8
select select "service"
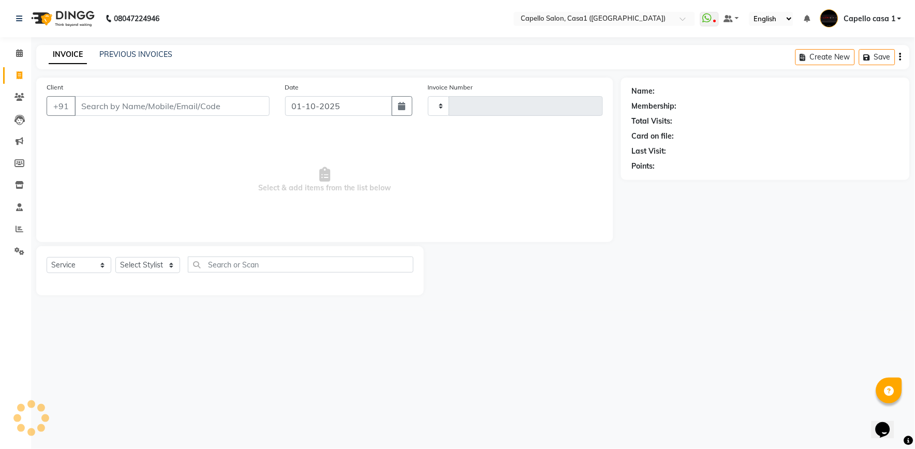
type input "3769"
select select "846"
click at [101, 264] on select "Select Service Product Membership Package Voucher Prepaid Gift Card" at bounding box center [79, 265] width 65 height 16
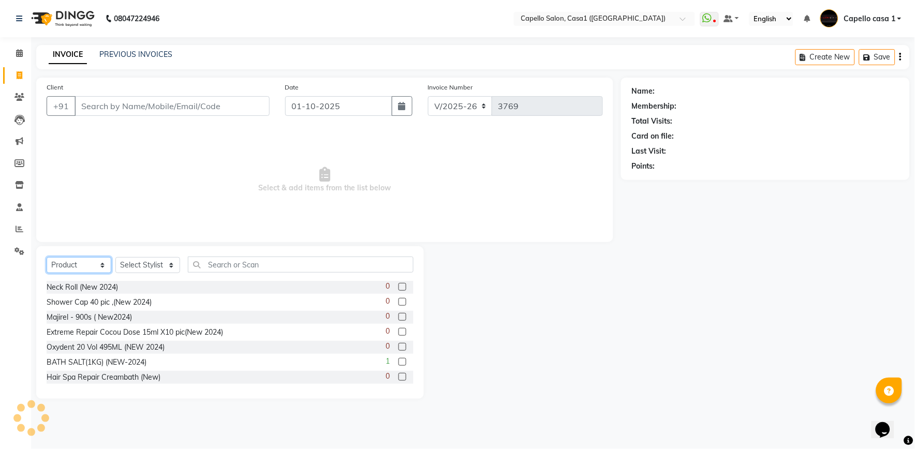
select select "service"
click at [47, 258] on select "Select Service Product Membership Package Voucher Prepaid Gift Card" at bounding box center [79, 265] width 65 height 16
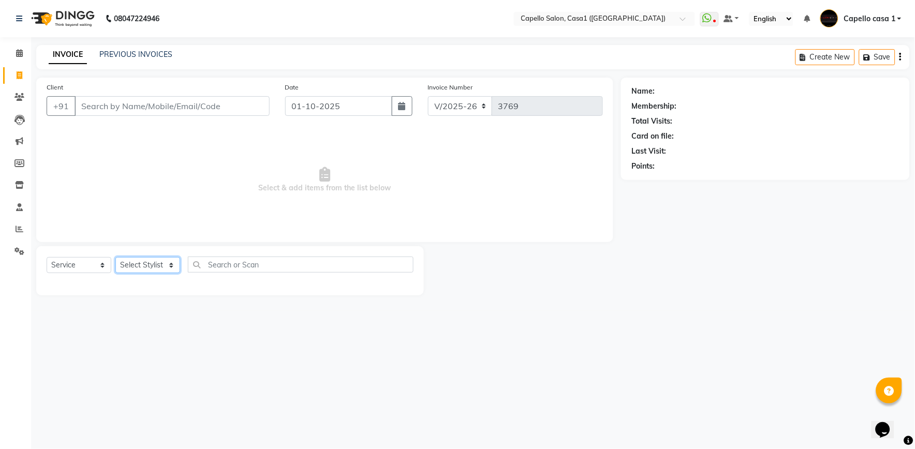
click at [151, 265] on select "Select Stylist [PERSON_NAME] ADMIN Akash Chawale Capello casa 1 [PERSON_NAME] M…" at bounding box center [147, 265] width 65 height 16
select select "93385"
click at [115, 258] on select "Select Stylist [PERSON_NAME] ADMIN Akash Chawale Capello casa 1 [PERSON_NAME] M…" at bounding box center [147, 265] width 65 height 16
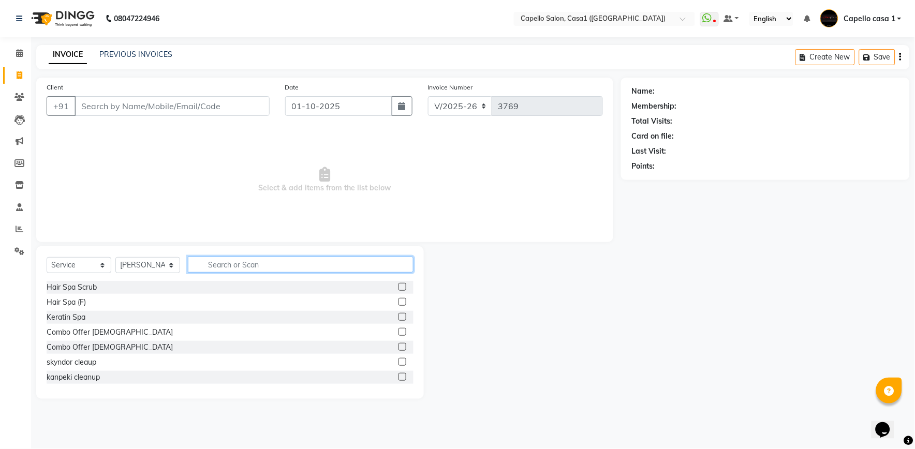
click at [225, 263] on input "text" at bounding box center [301, 265] width 226 height 16
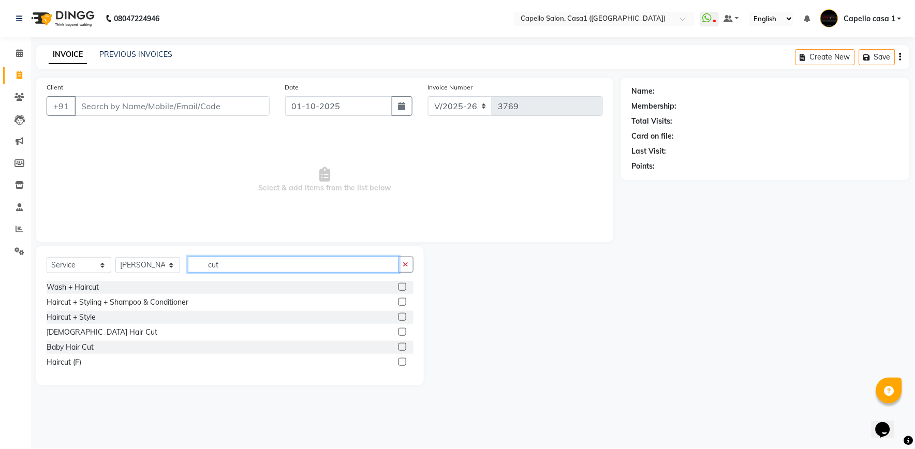
type input "cut"
click at [400, 301] on label at bounding box center [402, 302] width 8 height 8
click at [400, 301] on input "checkbox" at bounding box center [401, 302] width 7 height 7
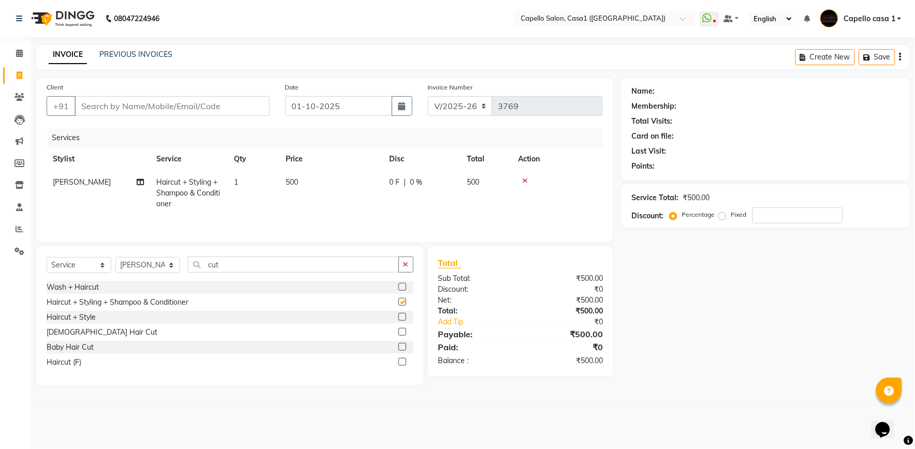
checkbox input "false"
click at [228, 109] on input "Client" at bounding box center [172, 106] width 195 height 20
type input "9"
type input "0"
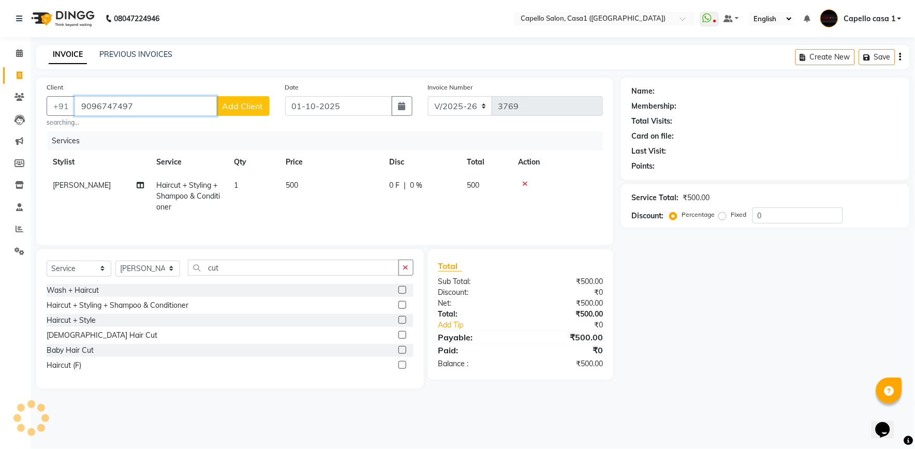
type input "9096747497"
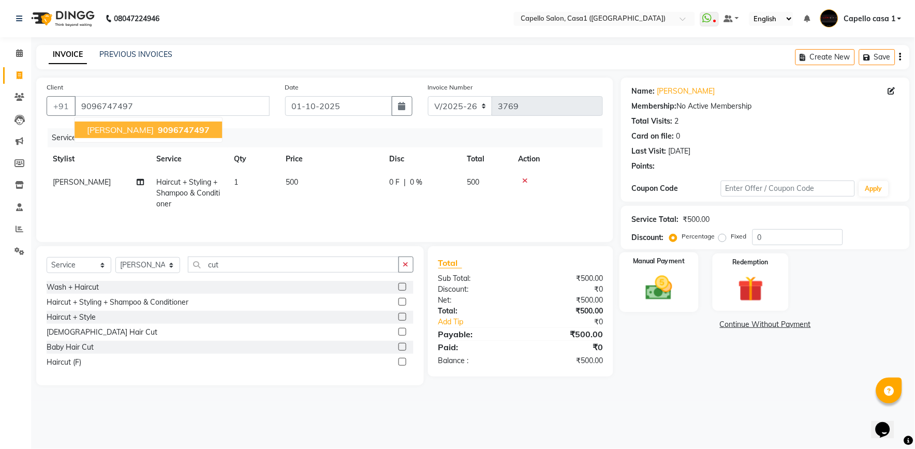
click at [643, 287] on img at bounding box center [658, 288] width 43 height 31
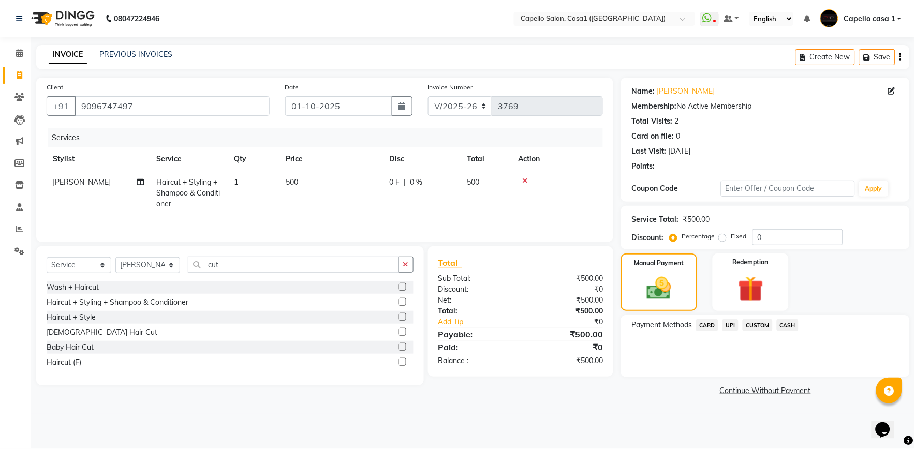
click at [735, 327] on span "UPI" at bounding box center [730, 325] width 16 height 12
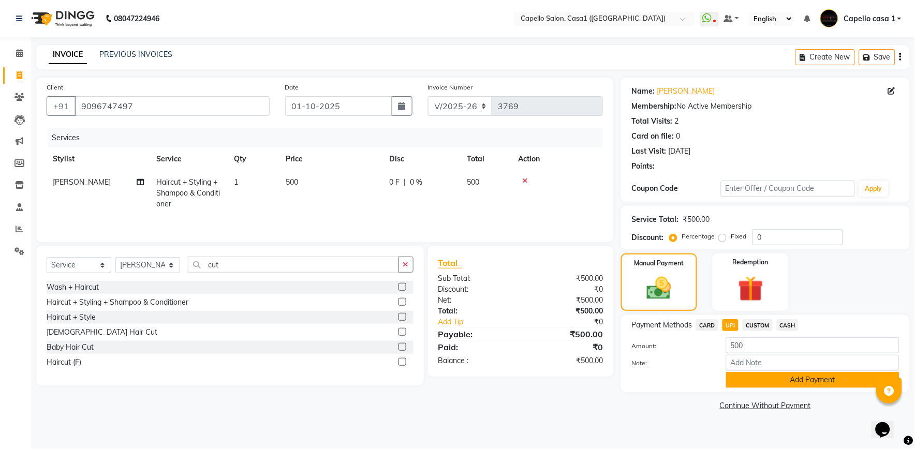
drag, startPoint x: 731, startPoint y: 378, endPoint x: 730, endPoint y: 354, distance: 23.8
click at [731, 375] on button "Add Payment" at bounding box center [812, 380] width 173 height 16
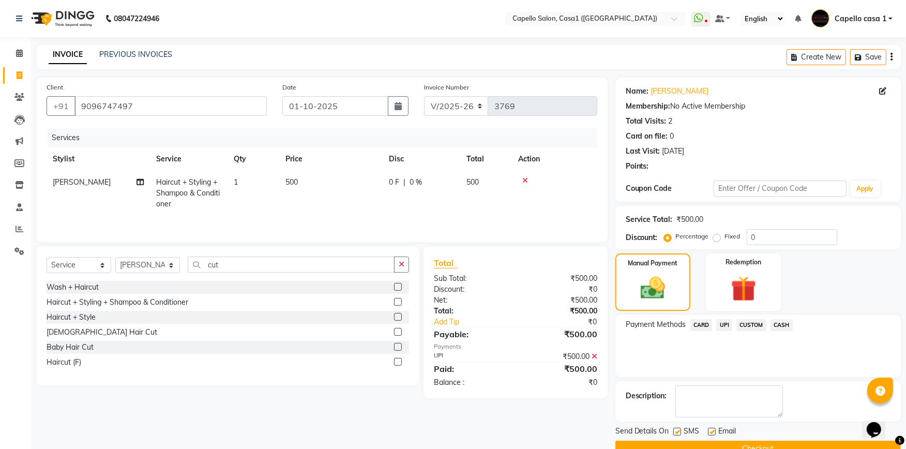
scroll to position [22, 0]
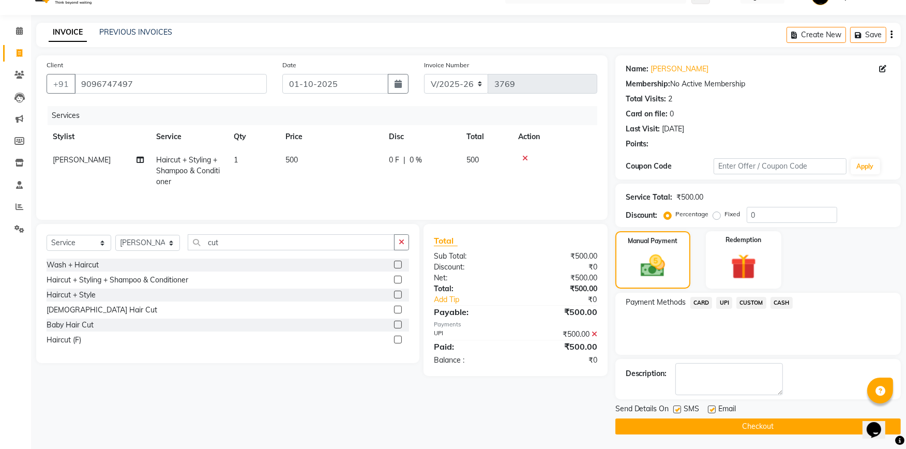
click at [697, 422] on button "Checkout" at bounding box center [759, 427] width 286 height 16
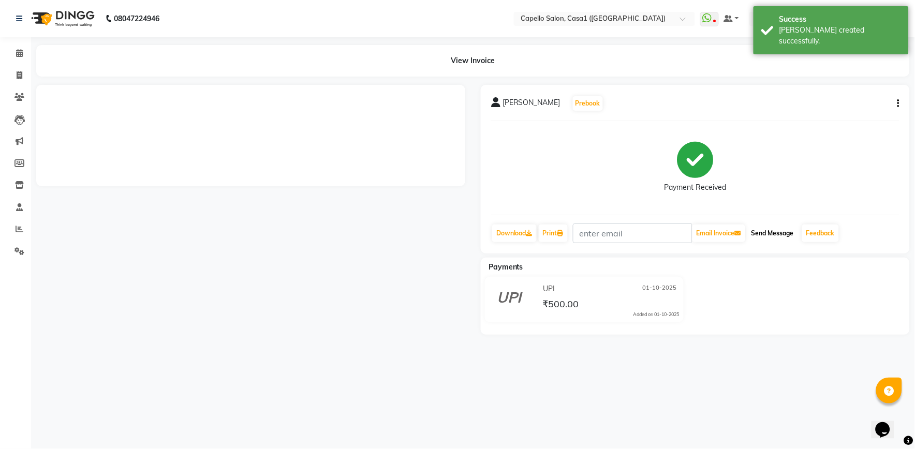
click at [768, 232] on button "Send Message" at bounding box center [772, 234] width 51 height 18
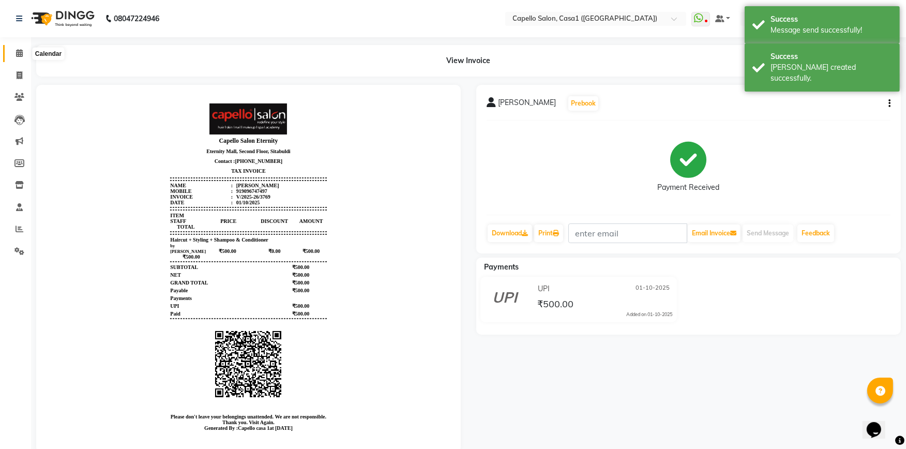
click at [17, 54] on icon at bounding box center [19, 53] width 7 height 8
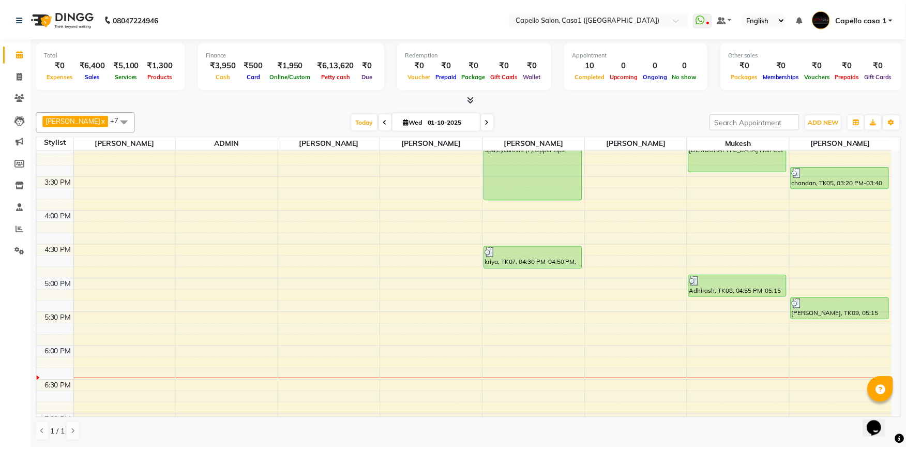
scroll to position [459, 0]
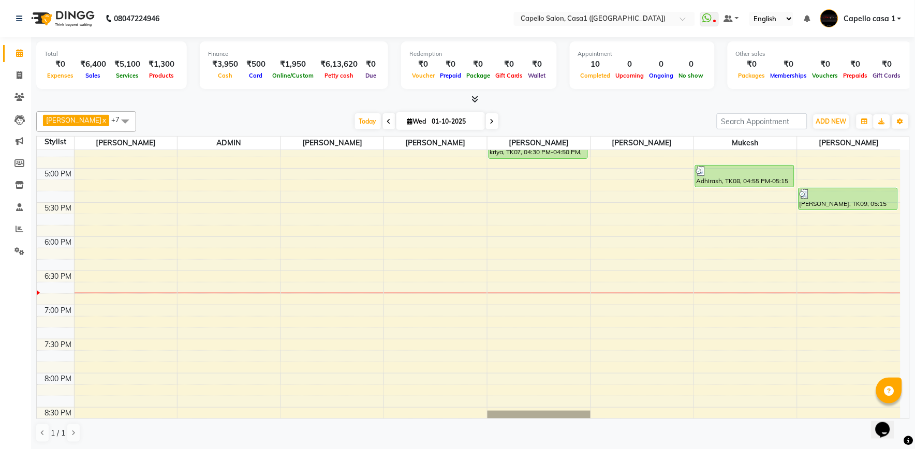
click at [297, 157] on div "10:00 AM 10:30 AM 11:00 AM 11:30 AM 12:00 PM 12:30 PM 1:00 PM 1:30 PM 2:00 PM 2…" at bounding box center [469, 100] width 864 height 819
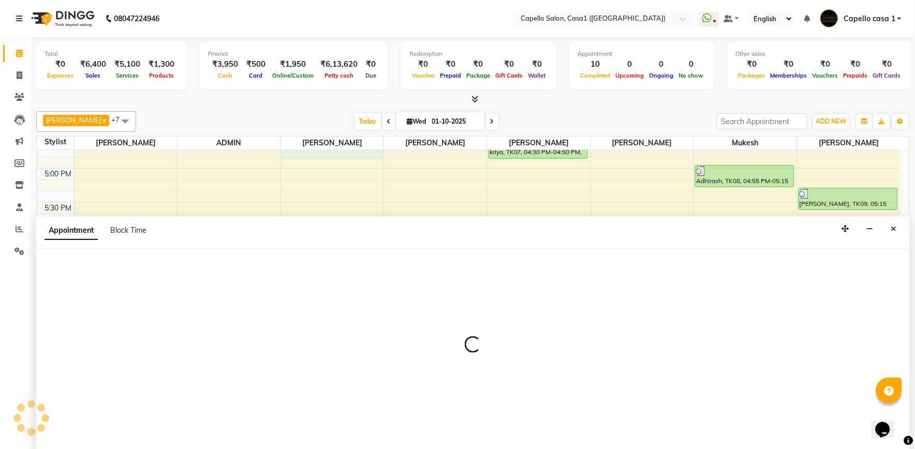
select select "59000"
select select "1005"
select select "tentative"
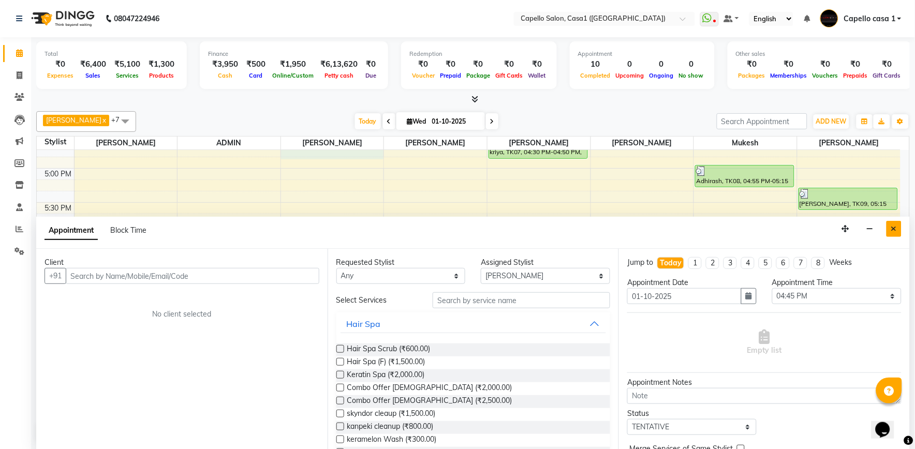
click at [891, 226] on icon "Close" at bounding box center [894, 228] width 6 height 7
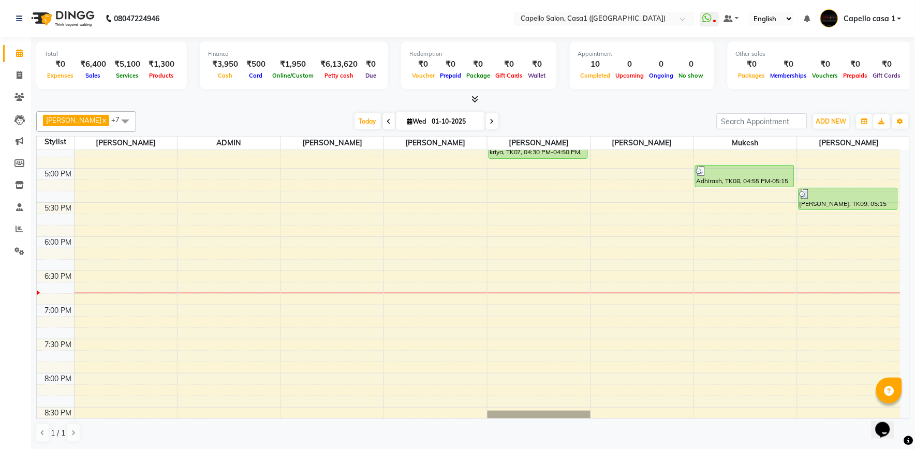
click at [475, 96] on icon at bounding box center [475, 99] width 7 height 8
